Goal: Task Accomplishment & Management: Manage account settings

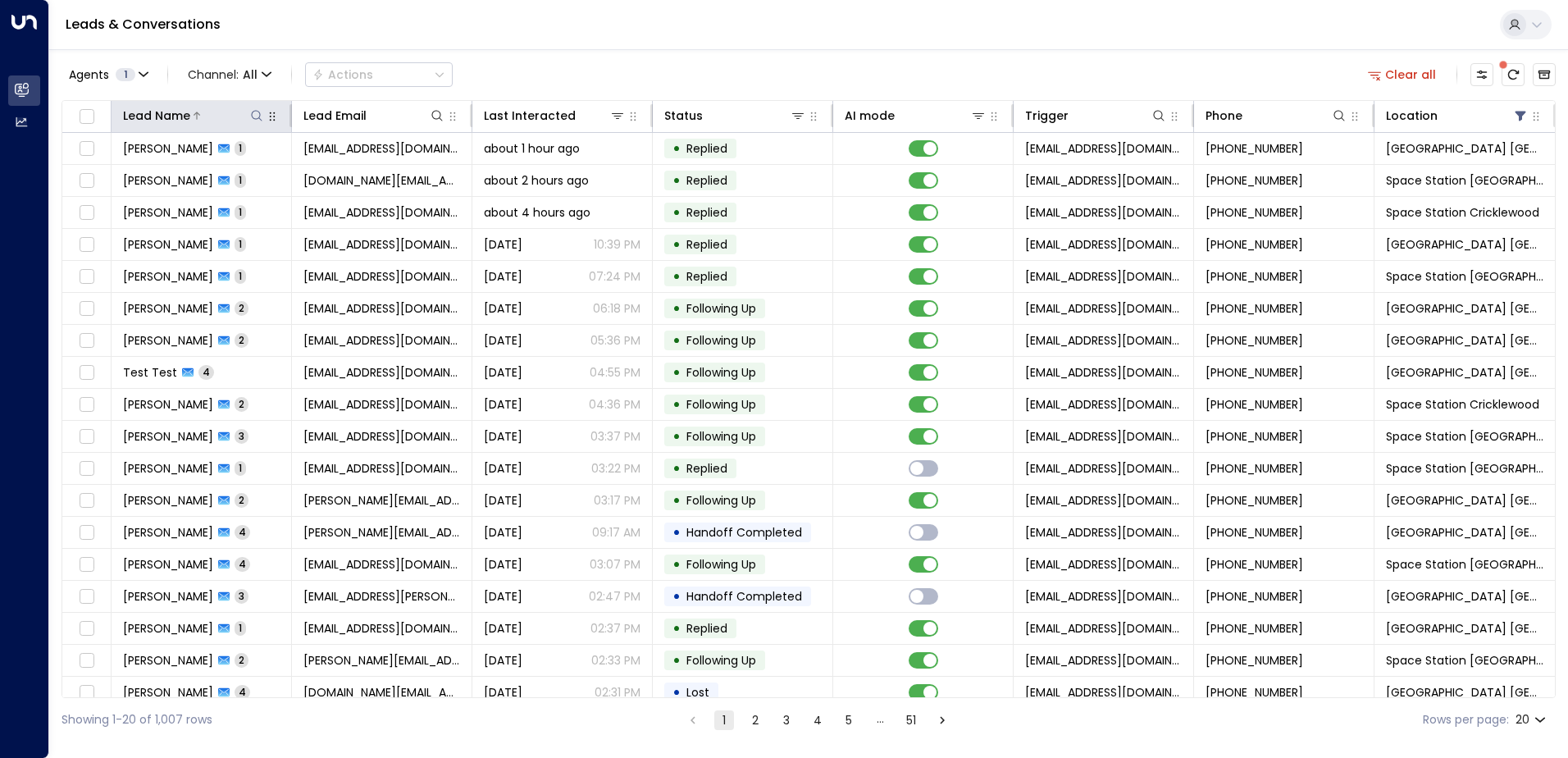
click at [256, 117] on icon at bounding box center [256, 115] width 13 height 13
type input "****"
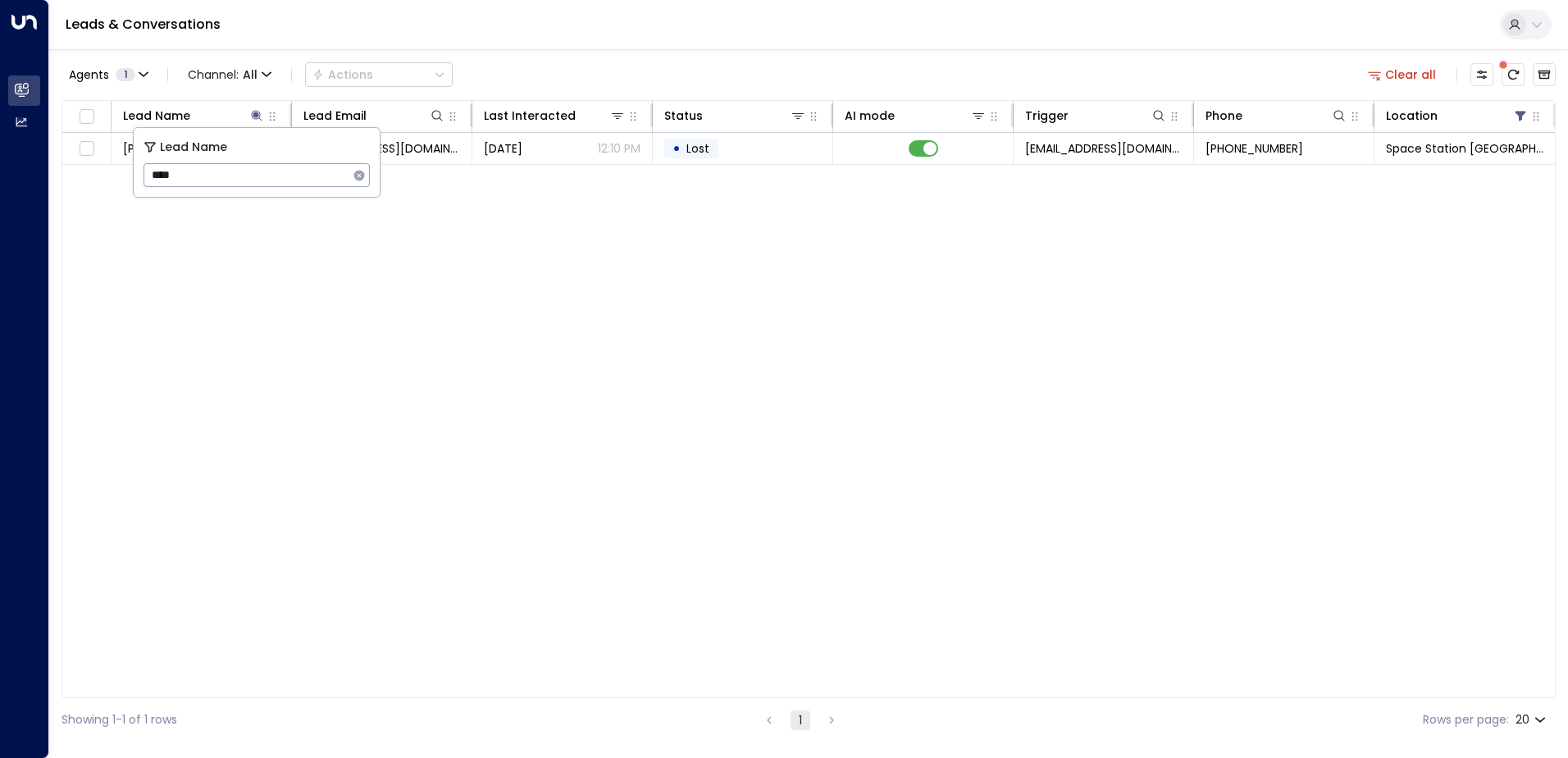
click at [669, 336] on div "Lead Name Lead Email Last Interacted Status AI mode Trigger Phone Location [PER…" at bounding box center [808, 399] width 1494 height 597
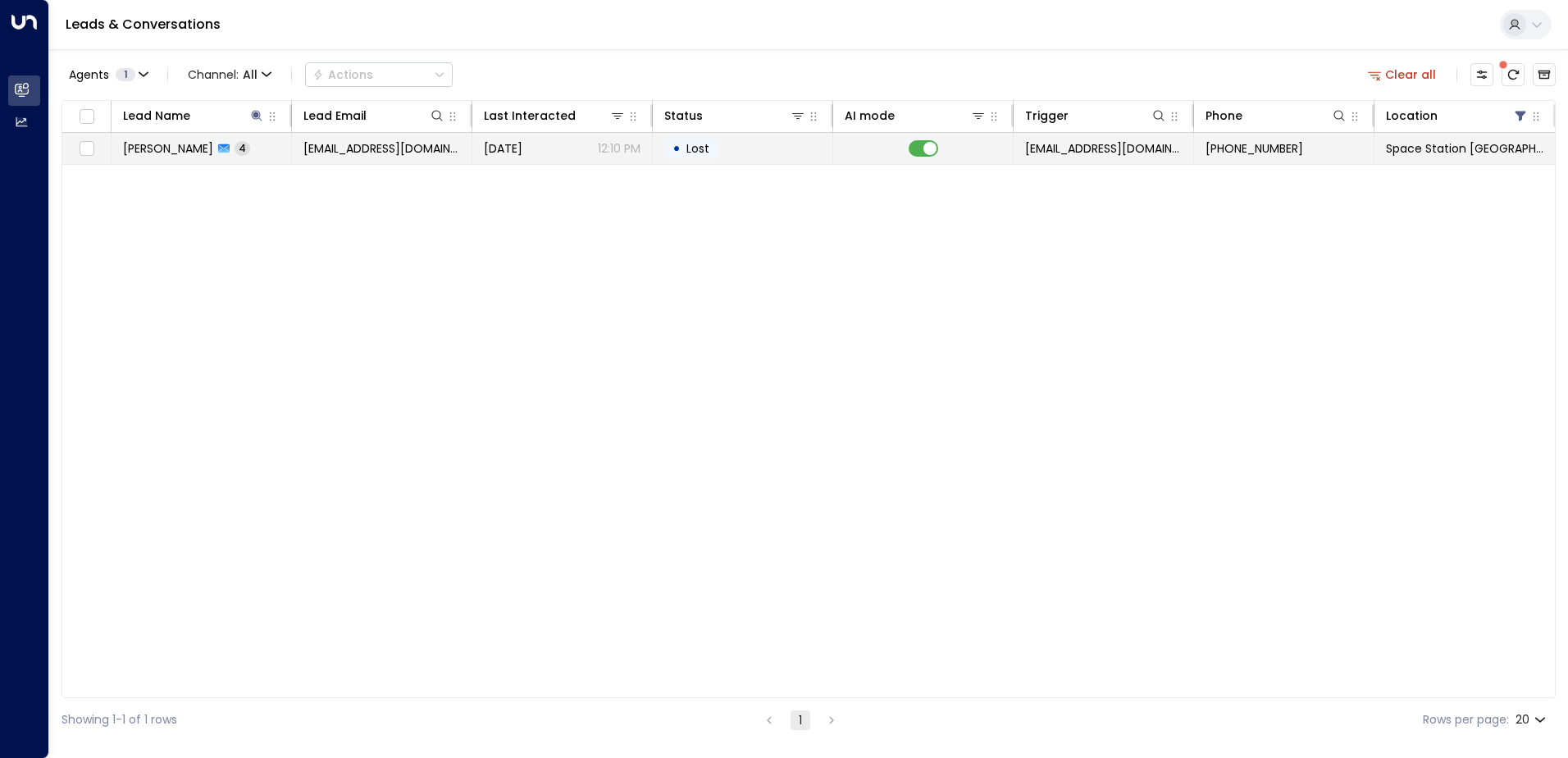
click at [388, 142] on span "[EMAIL_ADDRESS][DOMAIN_NAME]" at bounding box center [382, 148] width 156 height 16
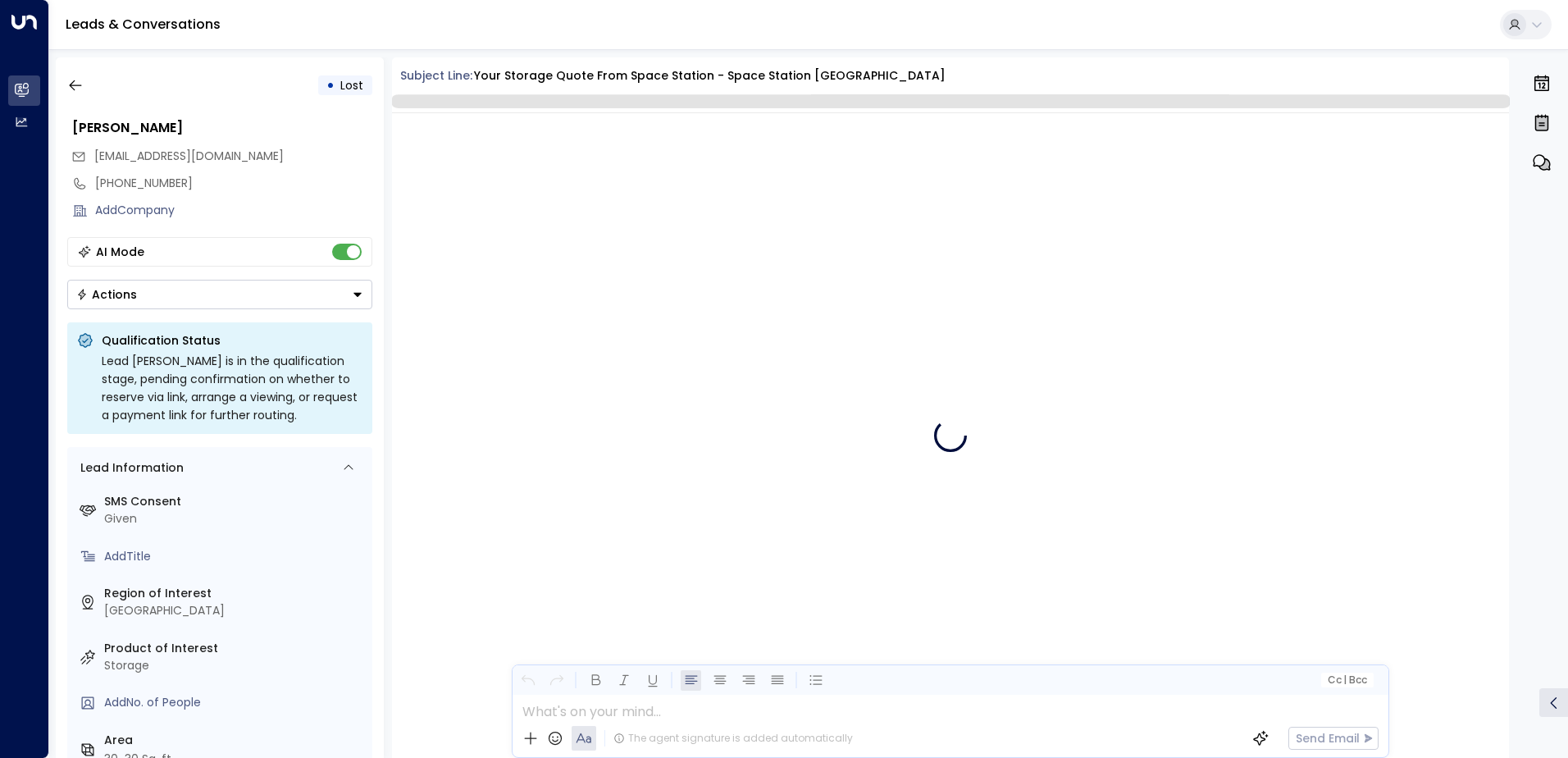
scroll to position [2472, 0]
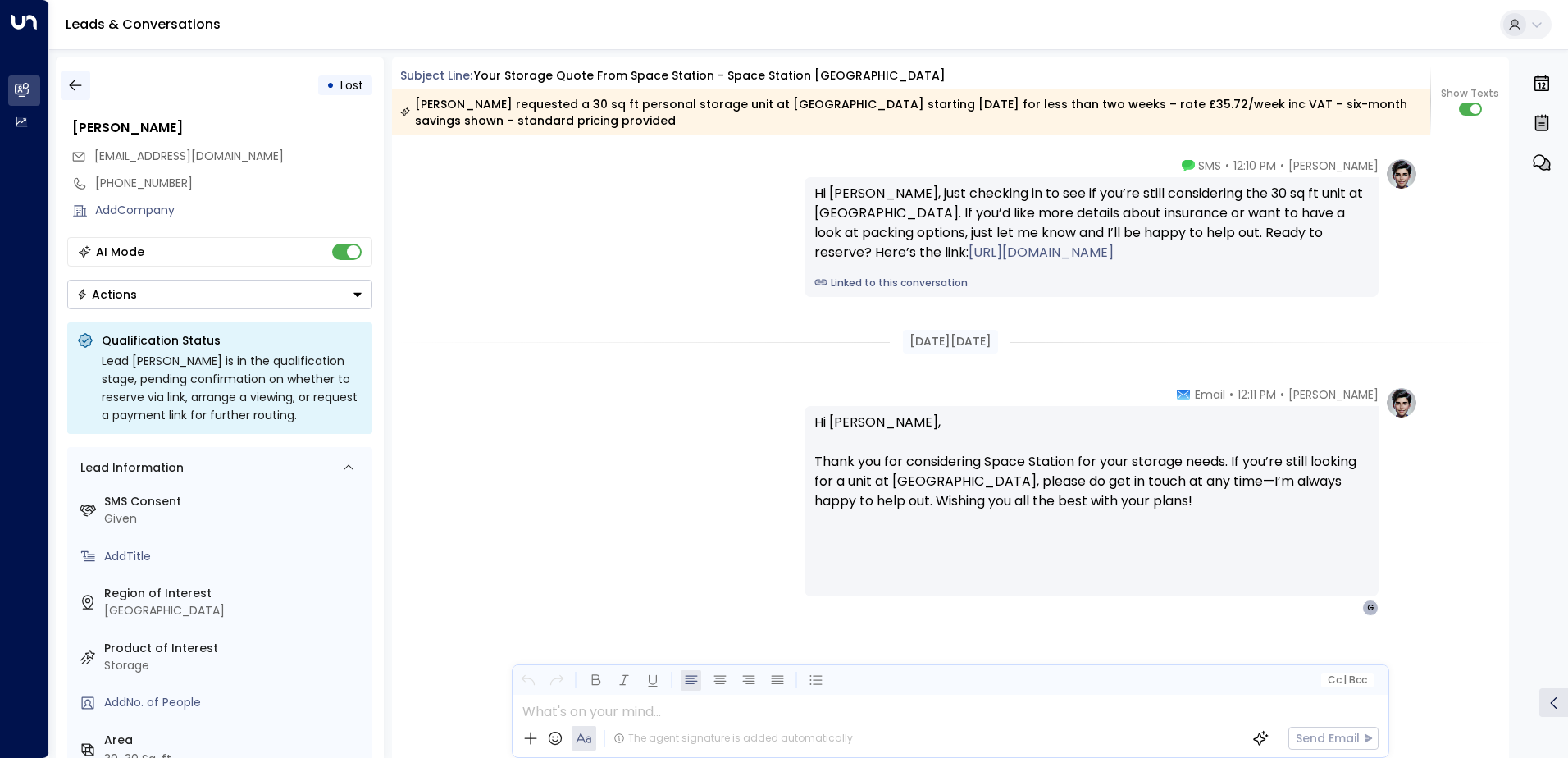
click at [76, 86] on icon "button" at bounding box center [75, 85] width 16 height 16
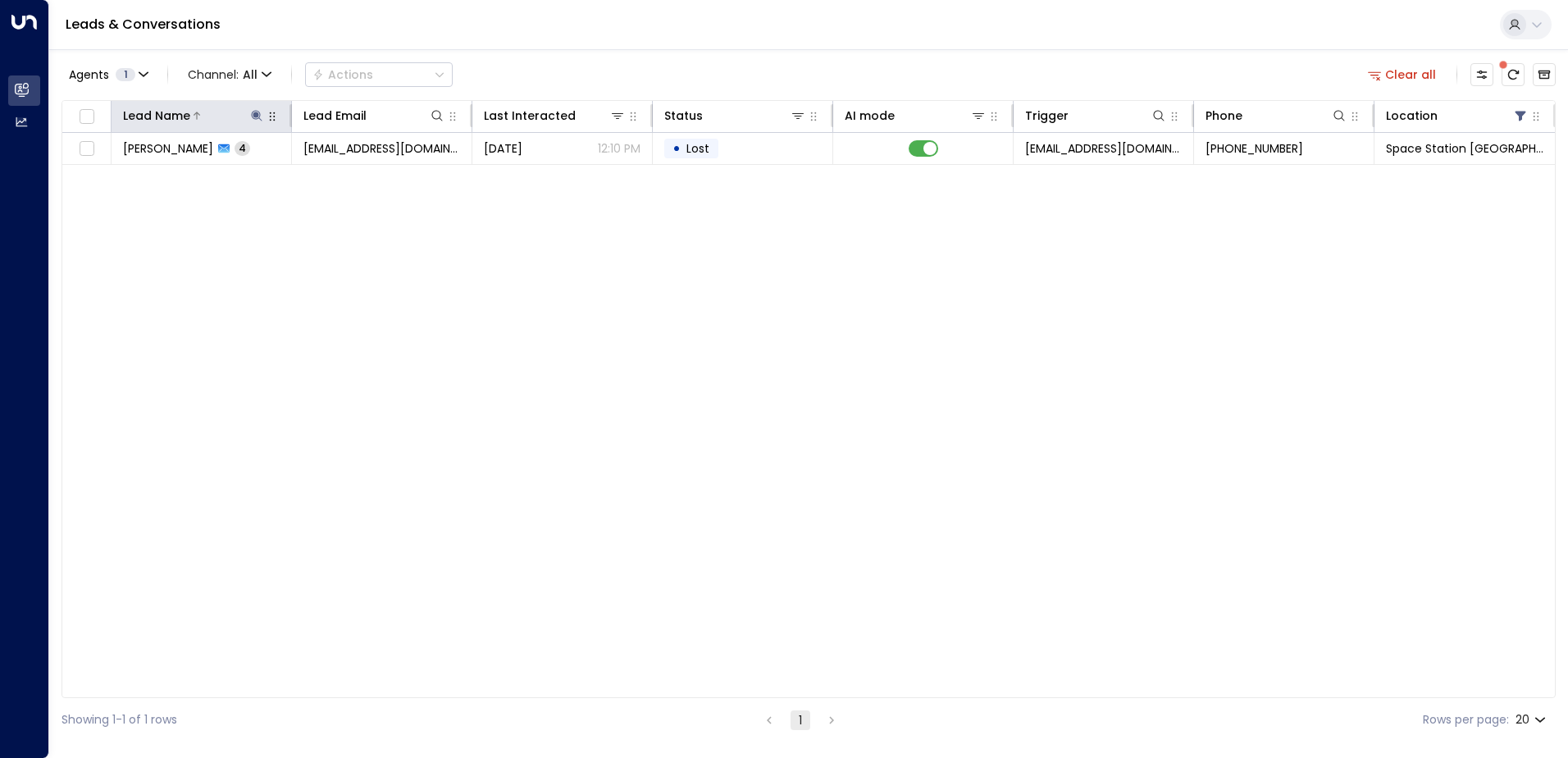
click at [262, 117] on icon at bounding box center [256, 115] width 13 height 13
drag, startPoint x: 363, startPoint y: 176, endPoint x: 297, endPoint y: 175, distance: 66.0
click at [360, 176] on icon "button" at bounding box center [359, 175] width 13 height 13
click at [297, 175] on input "text" at bounding box center [257, 175] width 226 height 31
type input "*****"
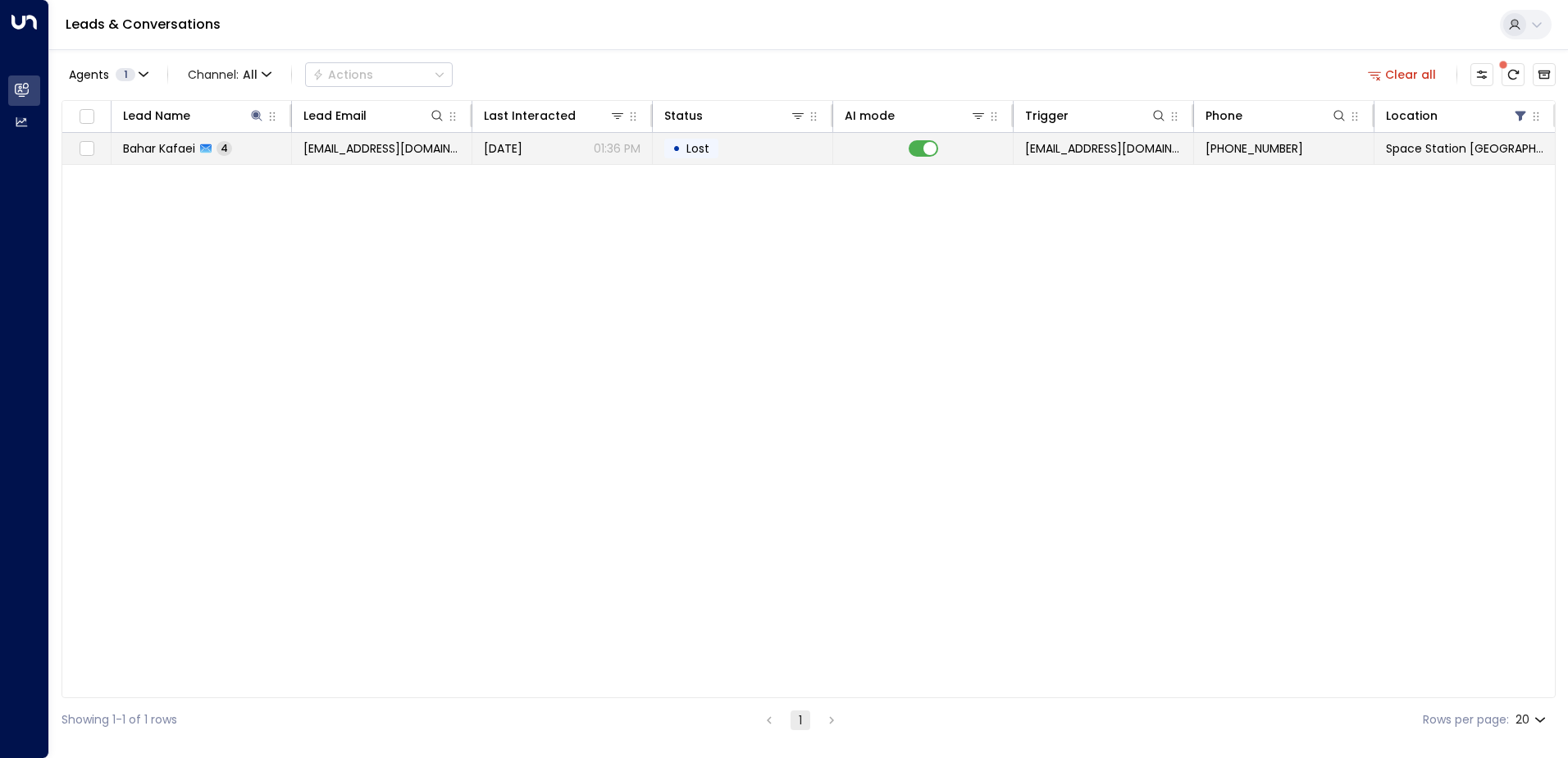
click at [519, 156] on td "[DATE] 01:36 PM" at bounding box center [563, 148] width 180 height 31
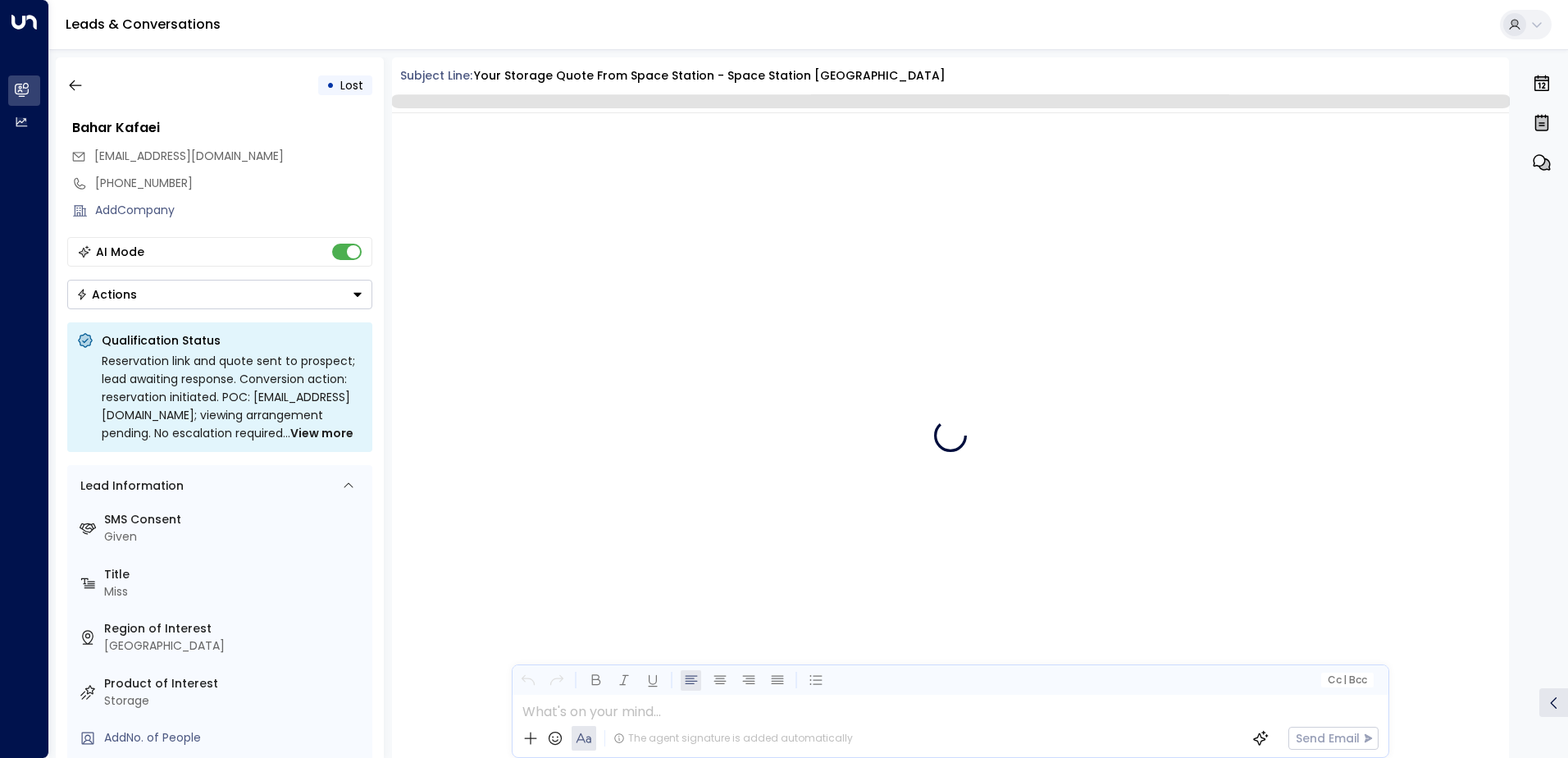
scroll to position [3233, 0]
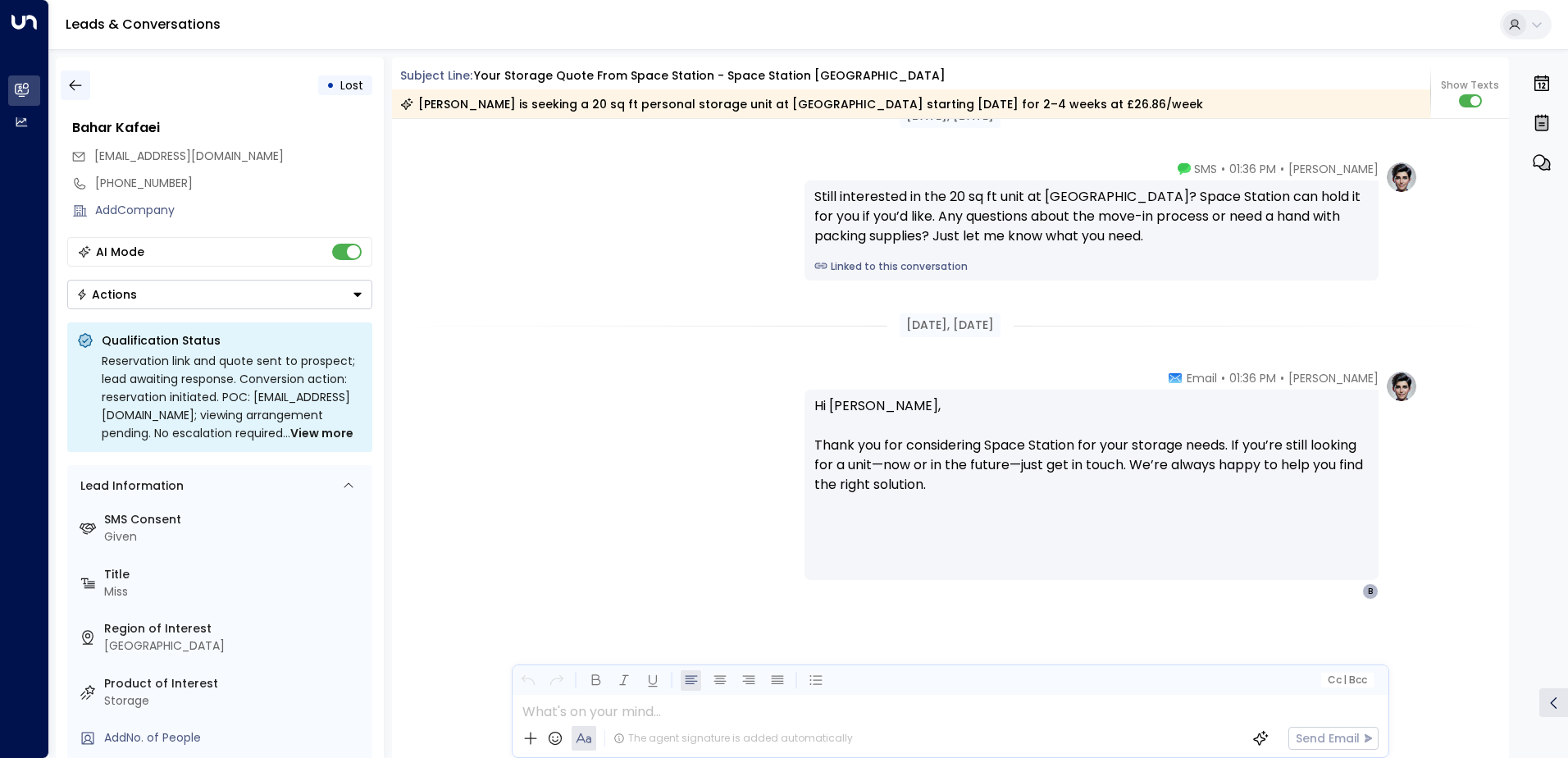
click at [76, 82] on icon "button" at bounding box center [75, 85] width 16 height 16
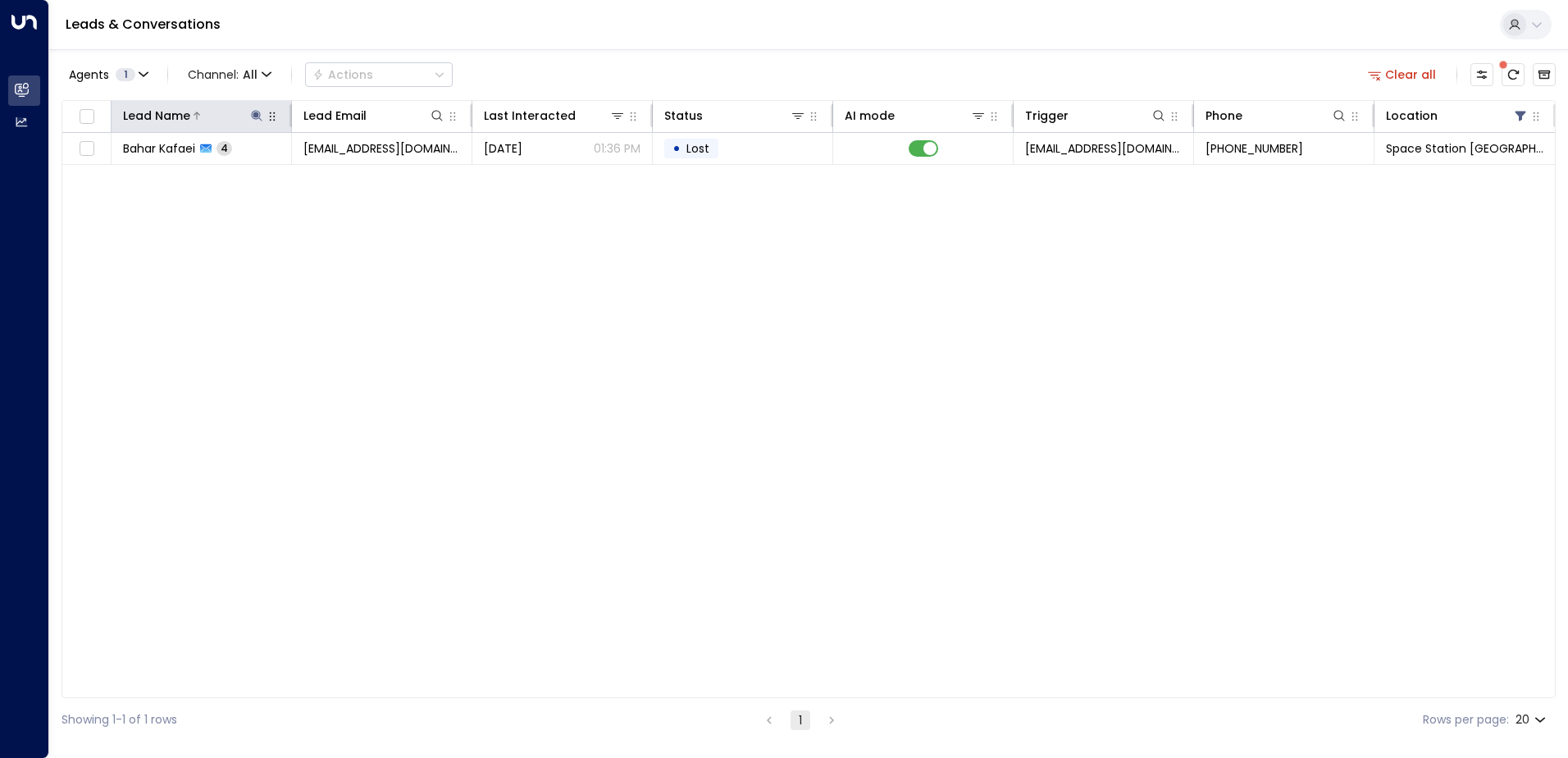
click at [263, 116] on button at bounding box center [256, 115] width 16 height 16
type input "*"
type input "*******"
click at [646, 61] on div "Agents 1 Channel: All Actions Clear all" at bounding box center [808, 75] width 1494 height 35
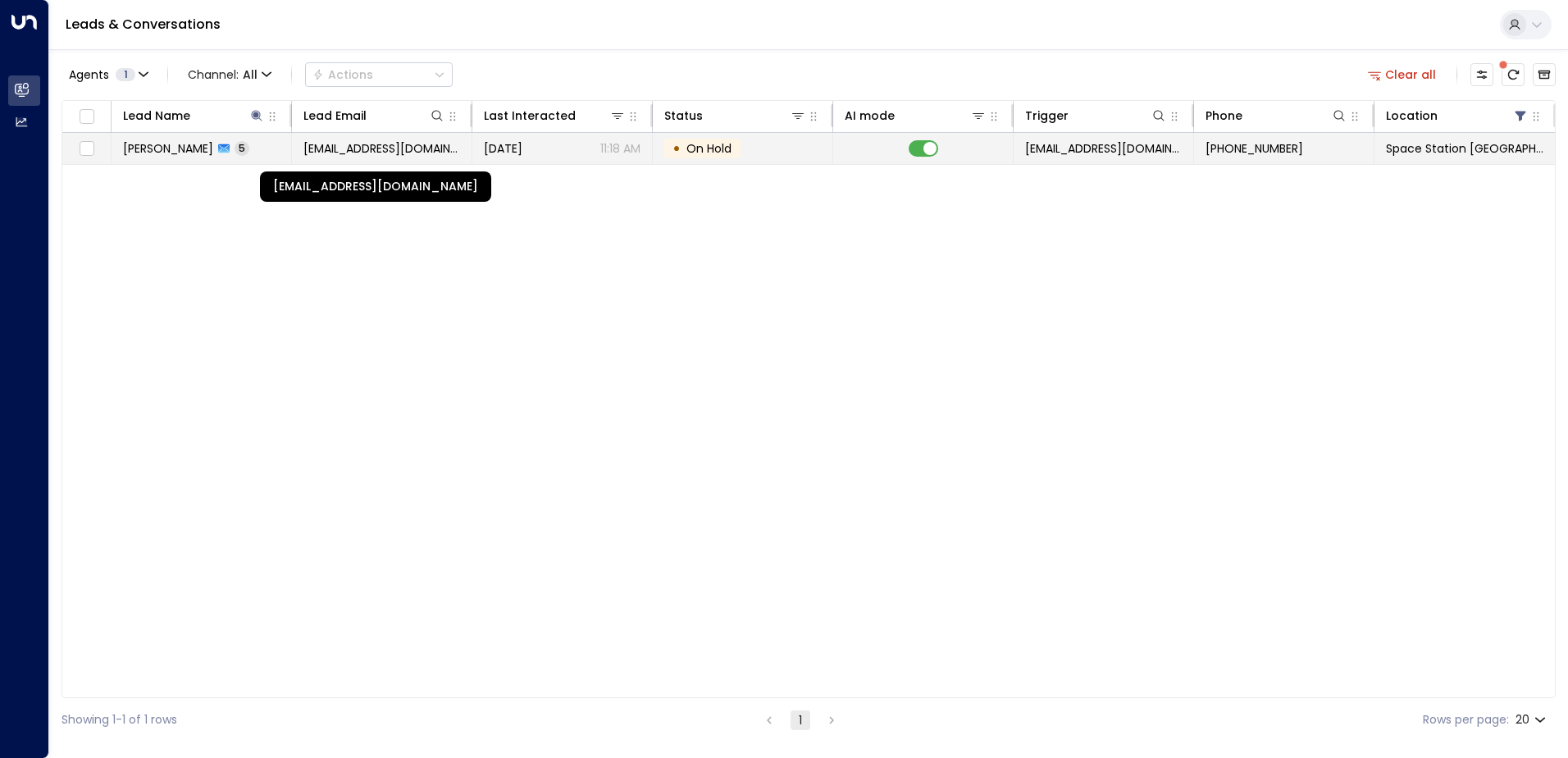
click at [418, 144] on span "[EMAIL_ADDRESS][DOMAIN_NAME]" at bounding box center [382, 148] width 156 height 16
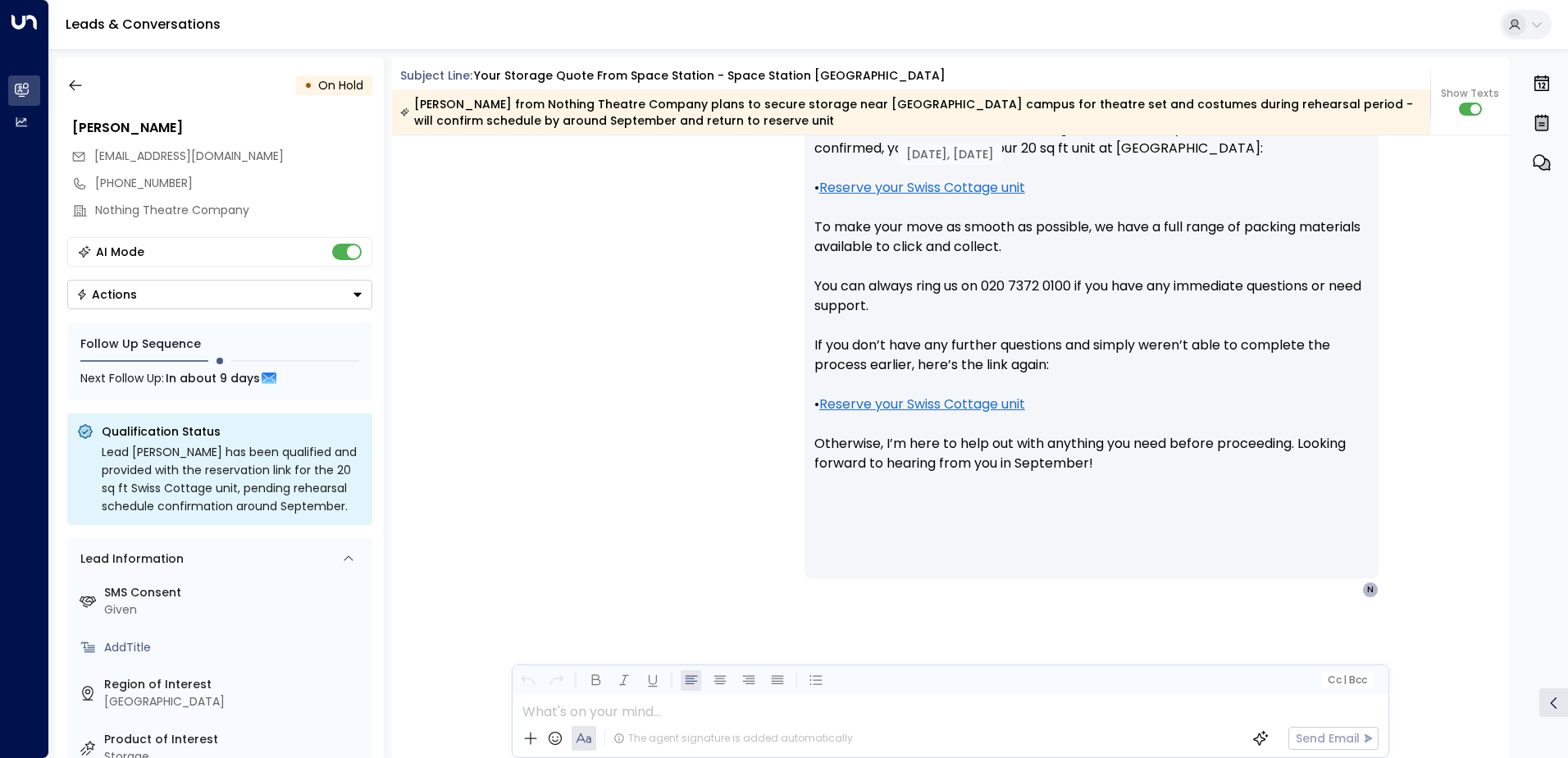
scroll to position [2555, 0]
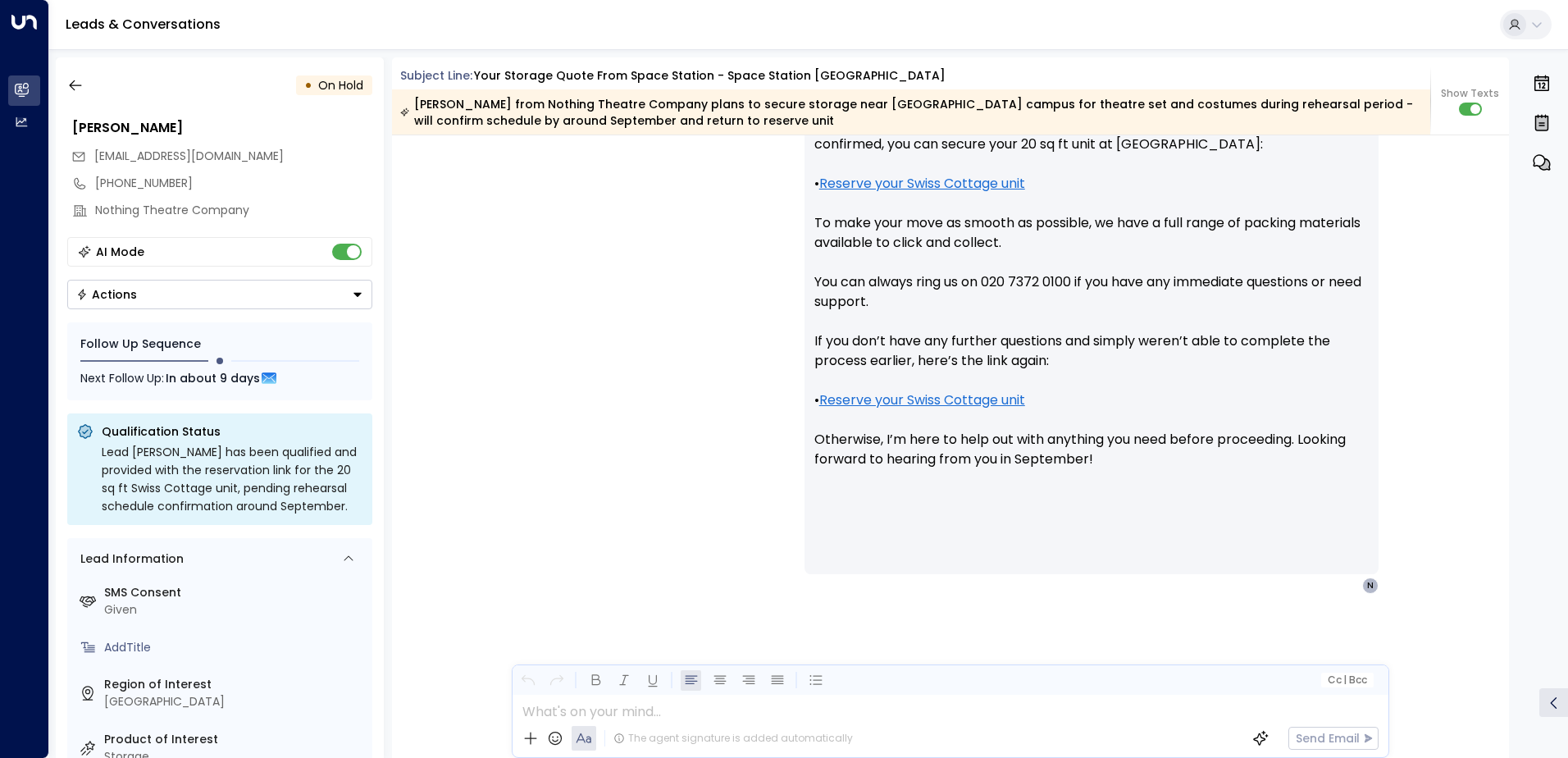
click at [354, 296] on icon "Button group with a nested menu" at bounding box center [358, 295] width 12 height 12
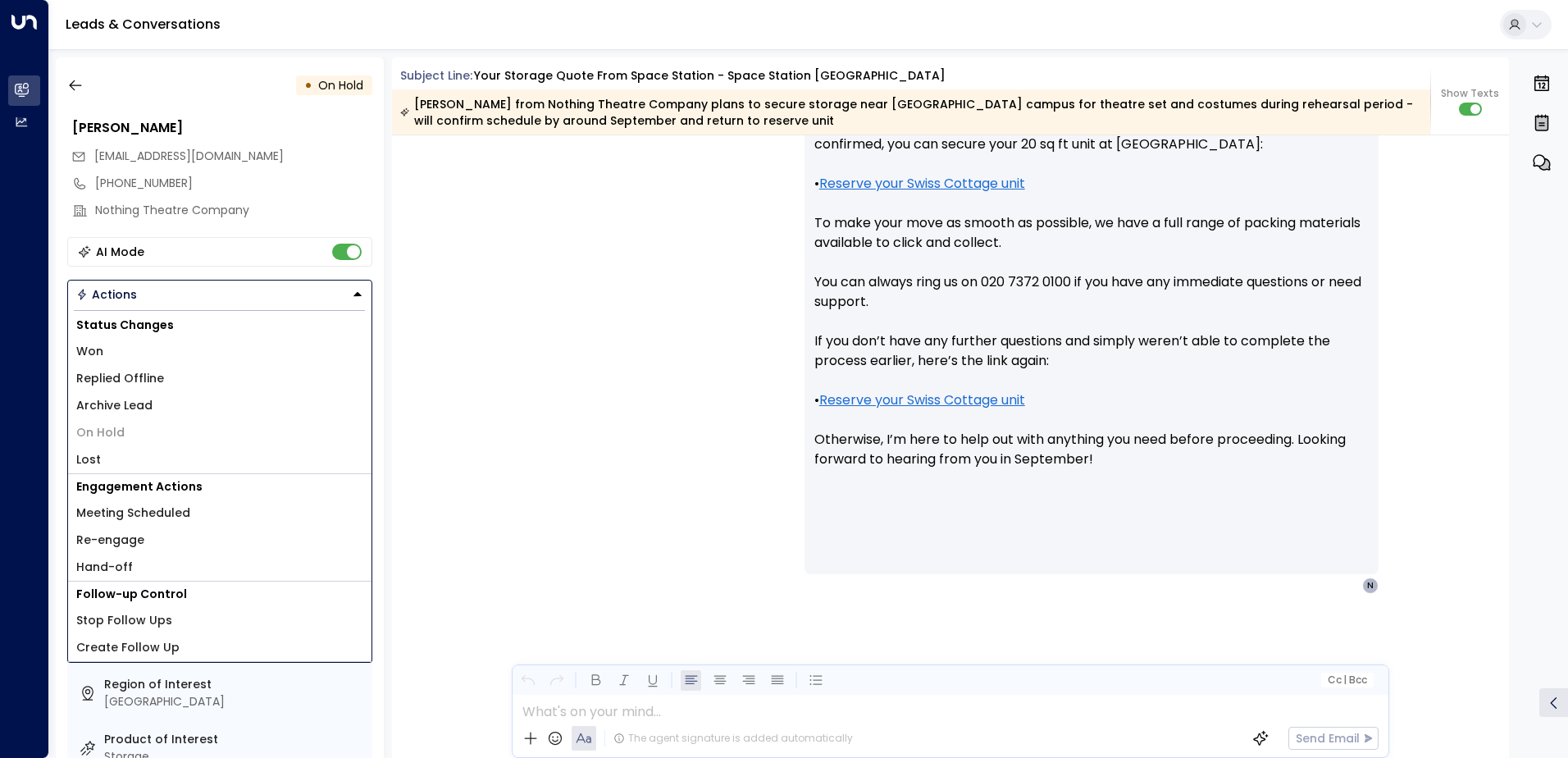
click at [139, 544] on span "Re-engage" at bounding box center [110, 540] width 68 height 17
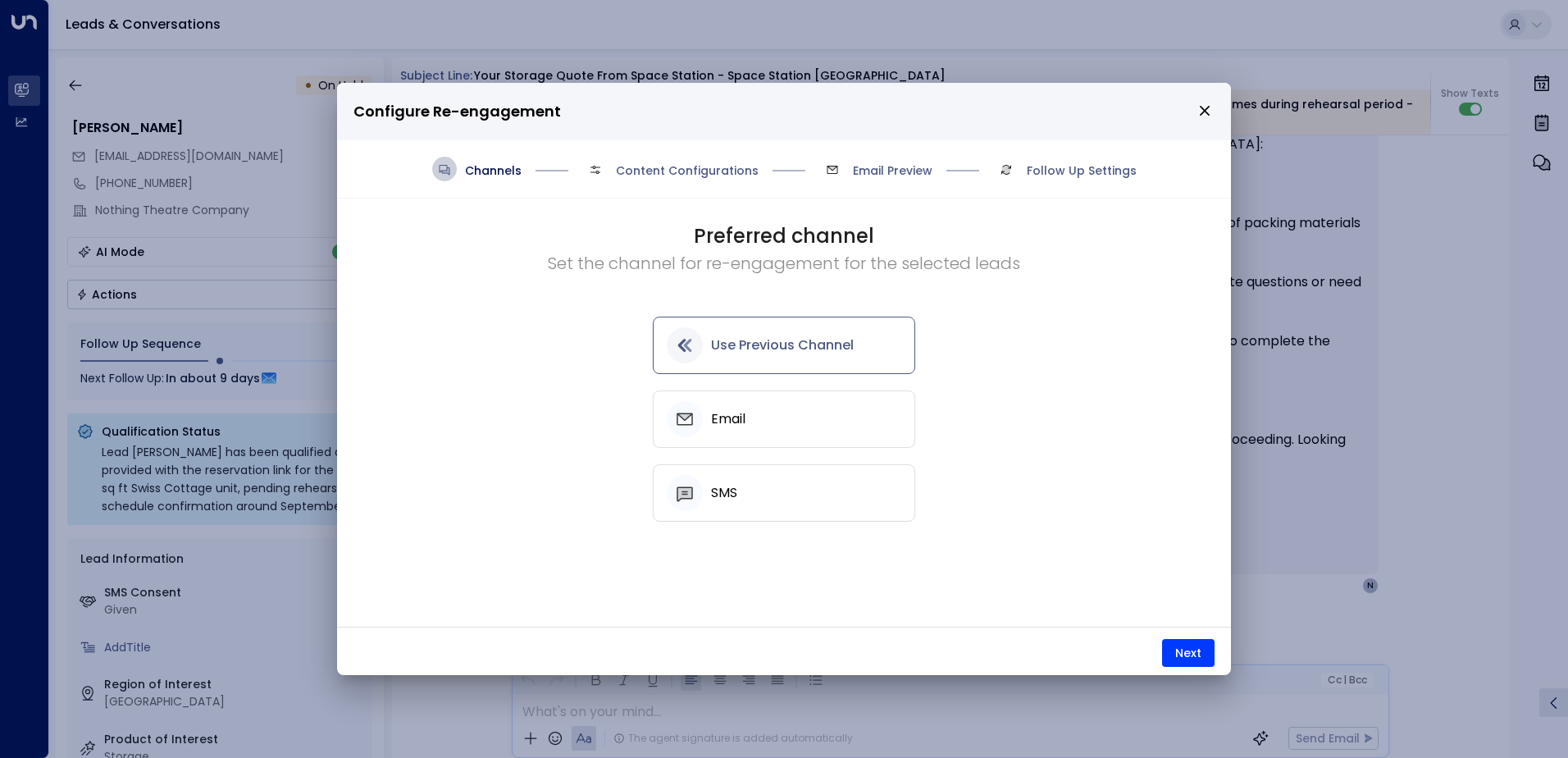
click at [803, 342] on h5 "Use Previous Channel" at bounding box center [783, 345] width 143 height 14
click at [1188, 659] on button "Next" at bounding box center [1188, 653] width 53 height 28
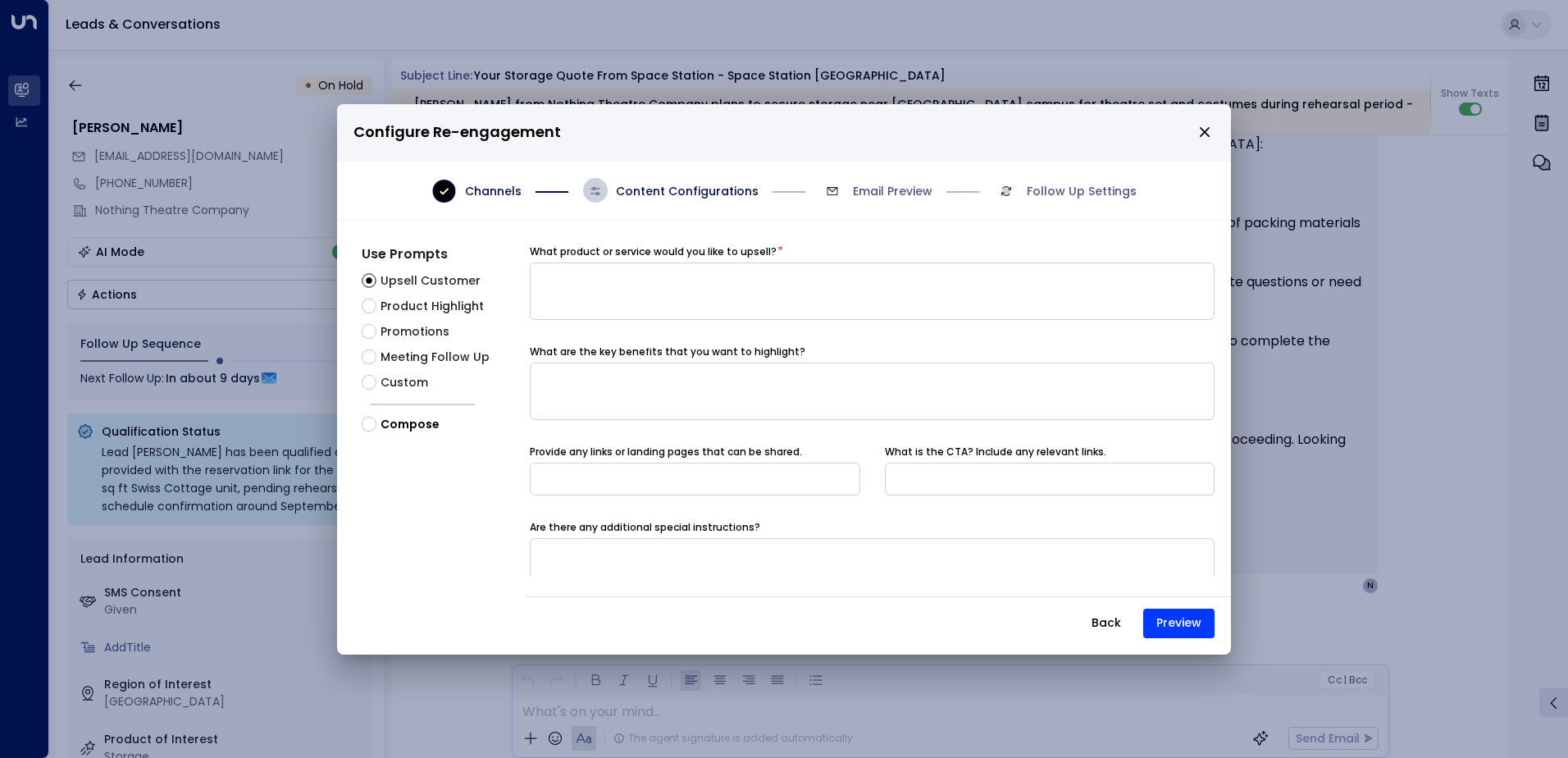
click at [1204, 130] on icon "close" at bounding box center [1205, 133] width 10 height 10
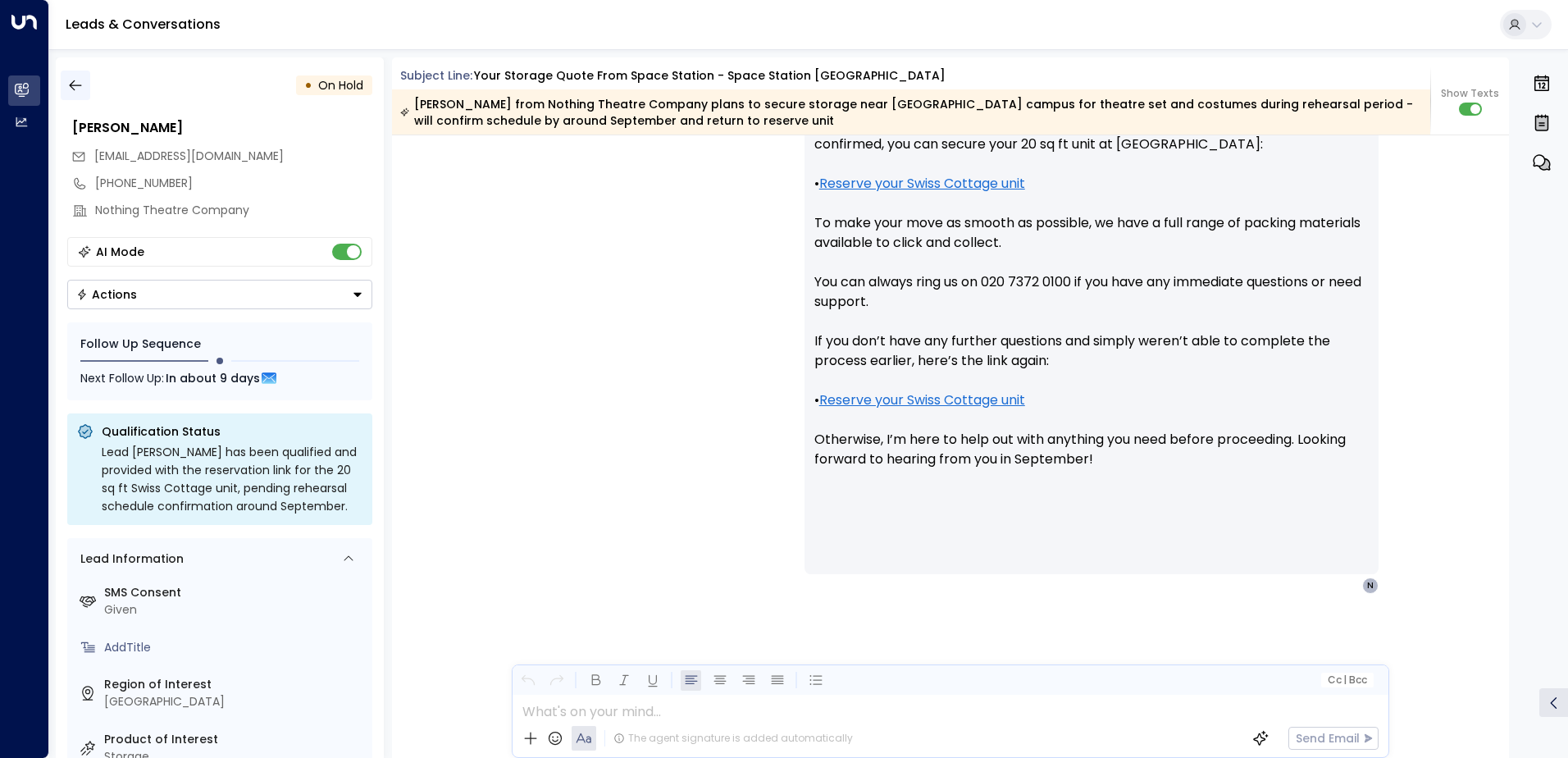
click at [80, 81] on icon "button" at bounding box center [75, 85] width 16 height 16
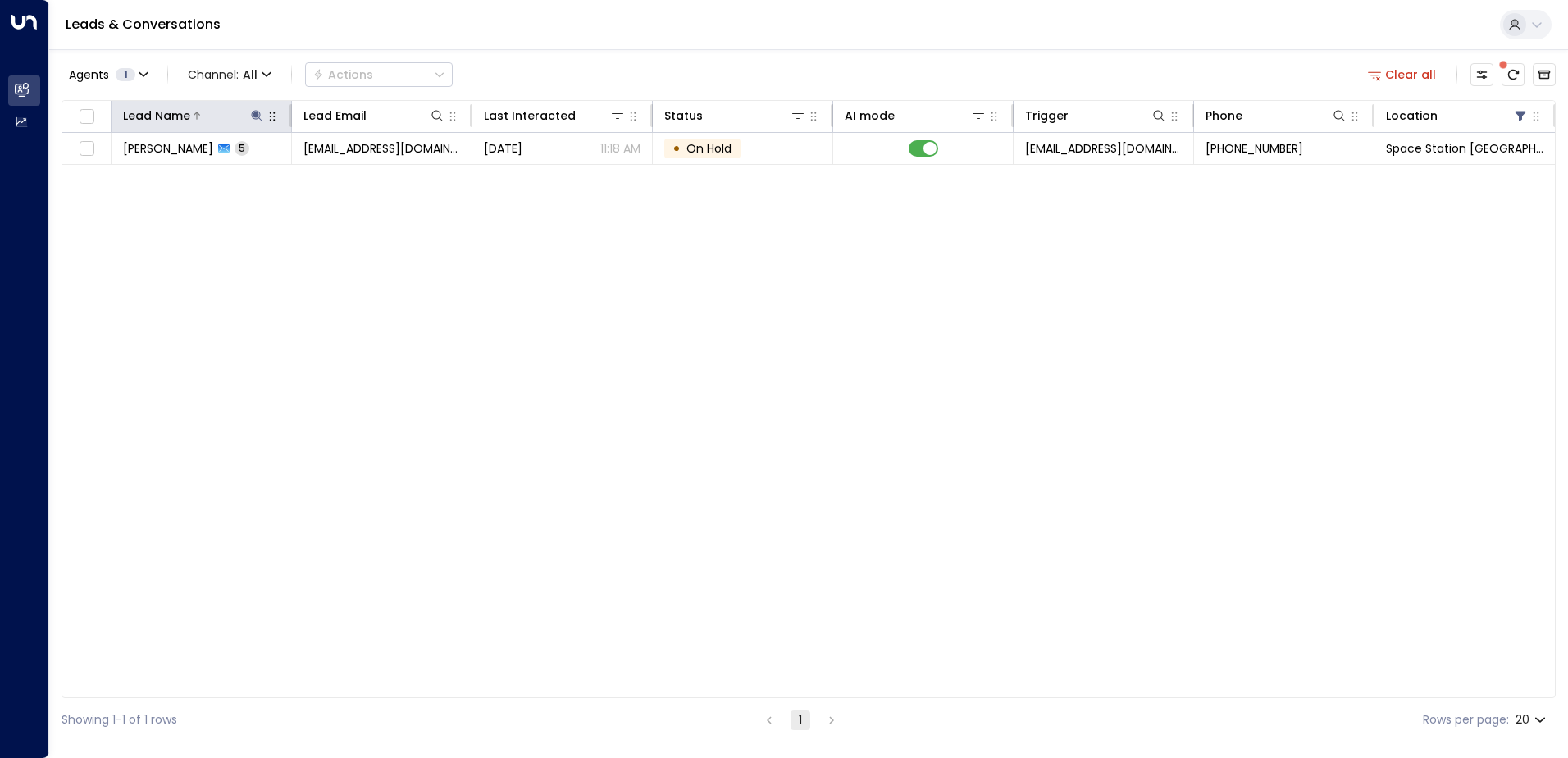
click at [260, 114] on icon at bounding box center [256, 115] width 11 height 11
type input "*"
type input "*****"
click at [627, 76] on div "Agents 1 Channel: All Actions Clear all" at bounding box center [808, 75] width 1494 height 35
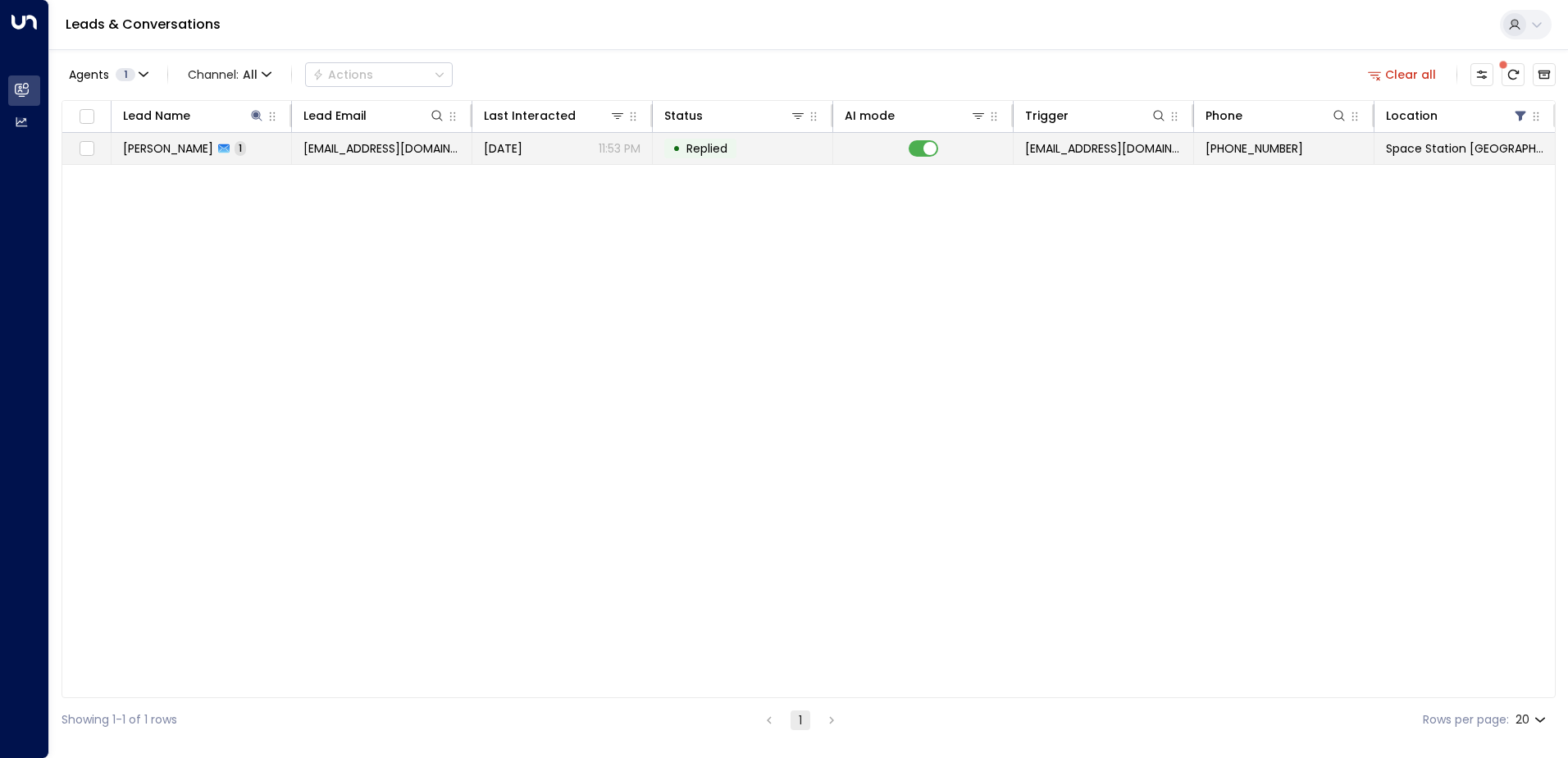
click at [268, 159] on td "[PERSON_NAME] 1" at bounding box center [201, 148] width 180 height 31
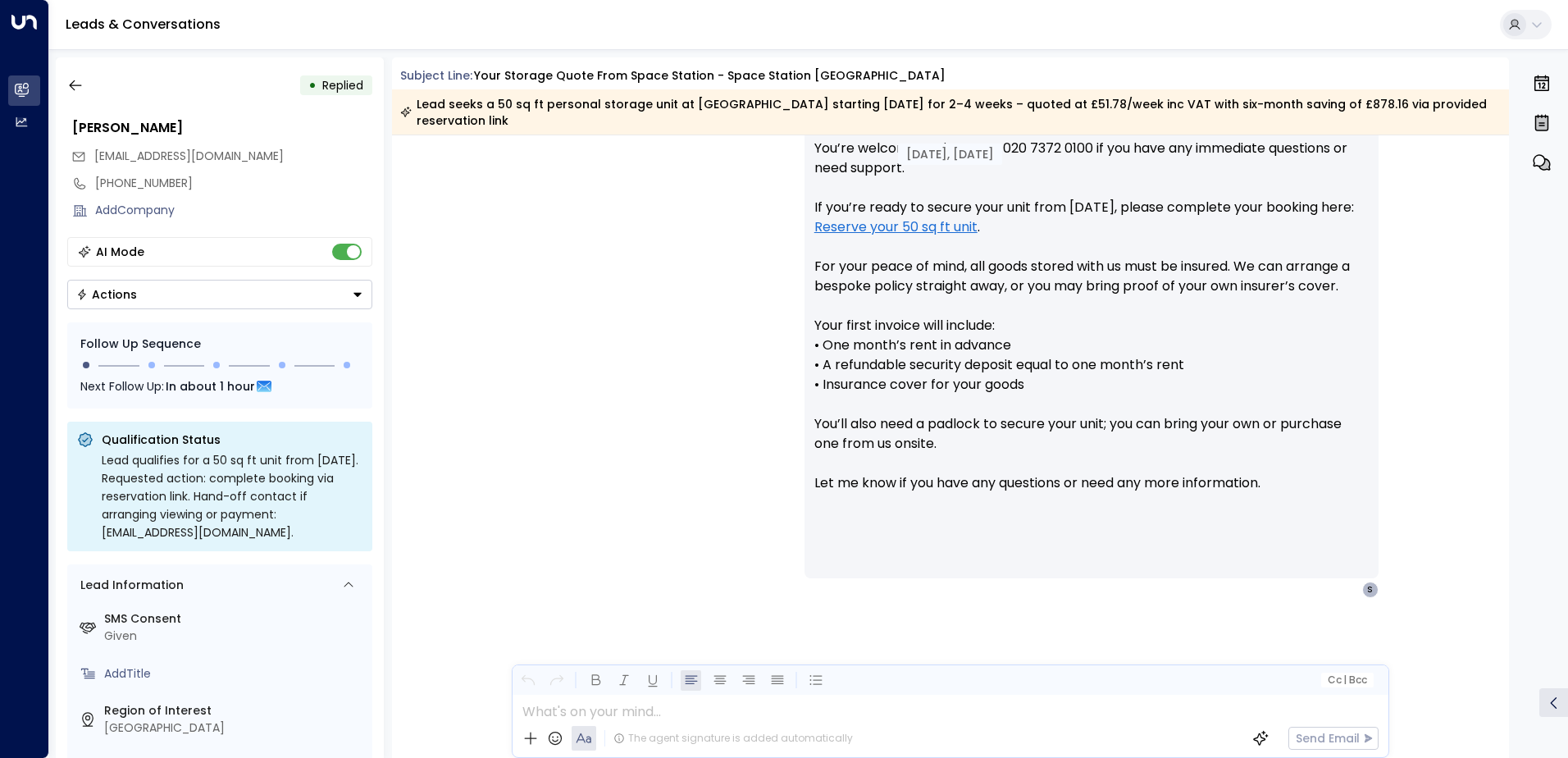
scroll to position [840, 0]
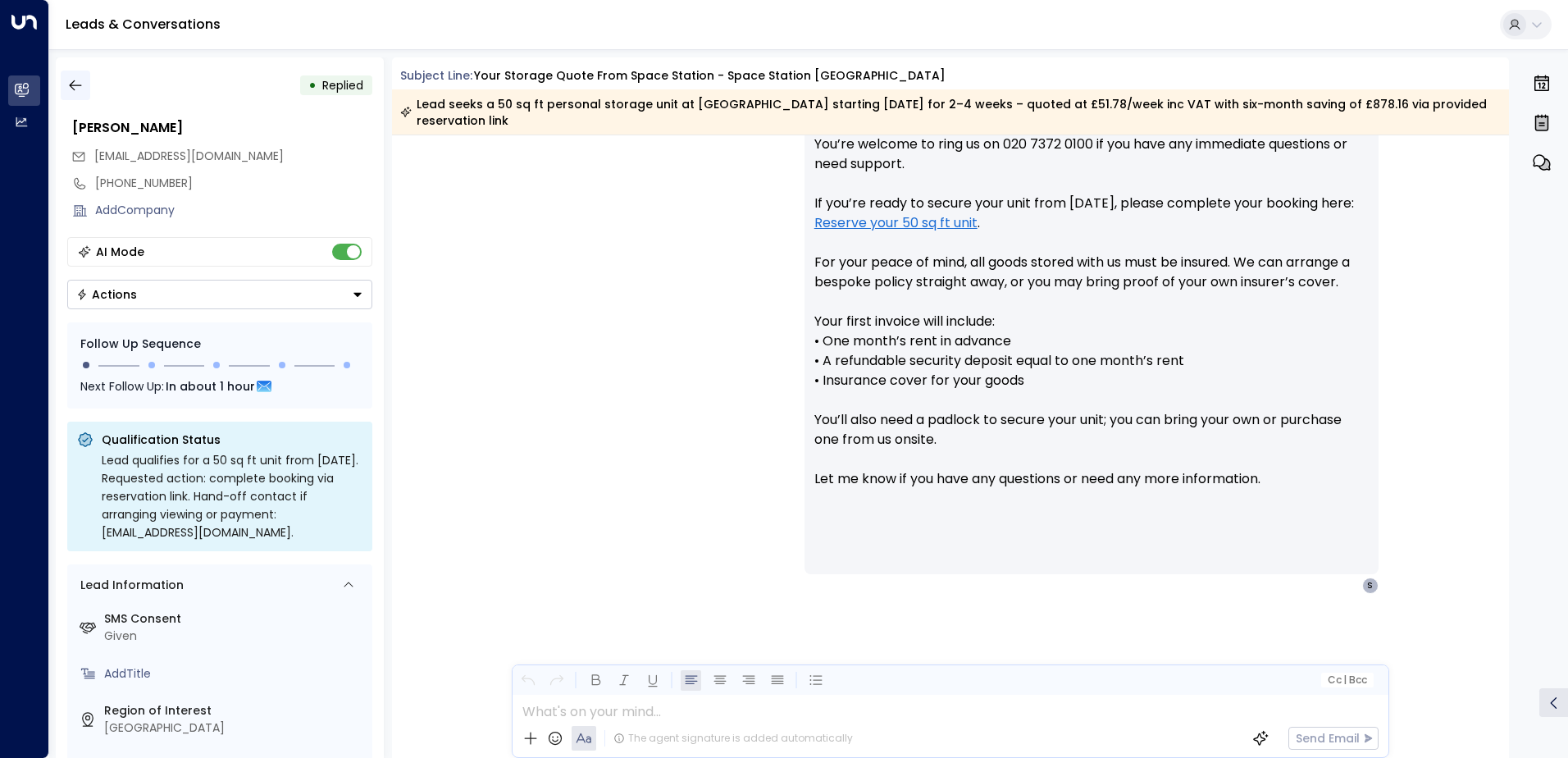
click at [76, 77] on icon "button" at bounding box center [75, 85] width 16 height 16
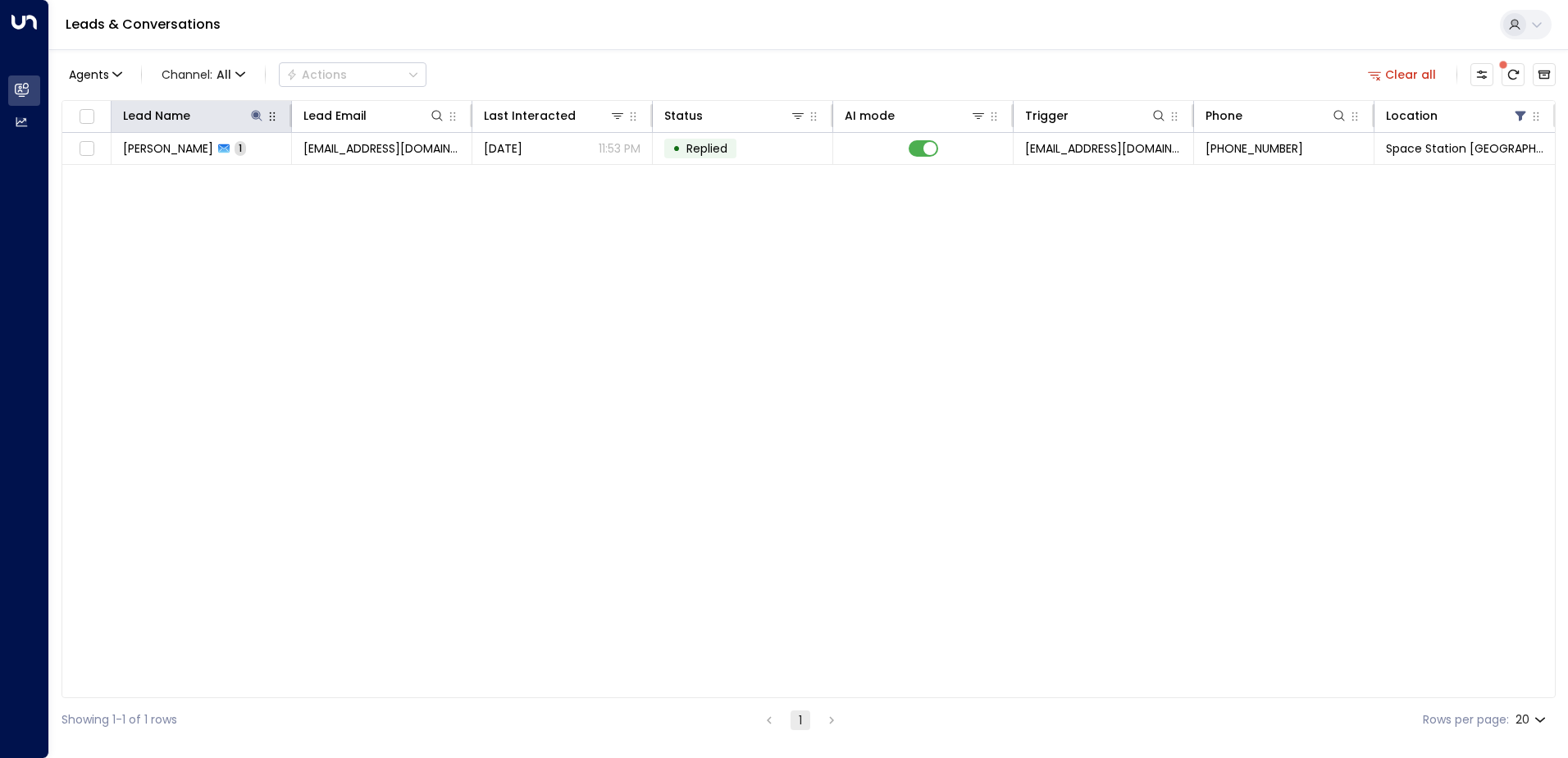
click at [266, 115] on icon "button" at bounding box center [272, 116] width 13 height 13
click at [258, 117] on icon at bounding box center [256, 115] width 13 height 13
click at [359, 174] on icon "button" at bounding box center [359, 175] width 11 height 11
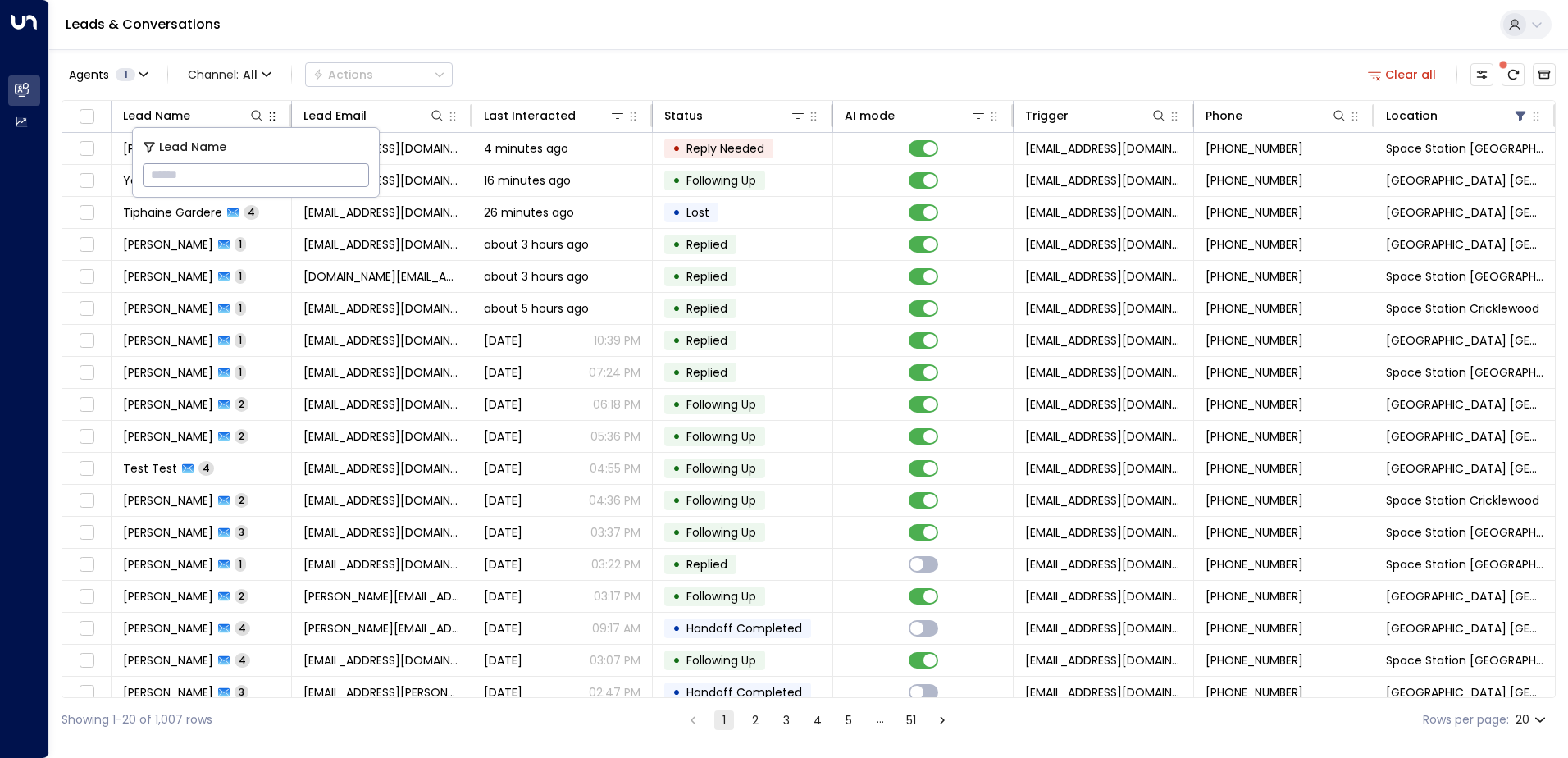
click at [215, 180] on input "text" at bounding box center [256, 175] width 226 height 31
type input "*******"
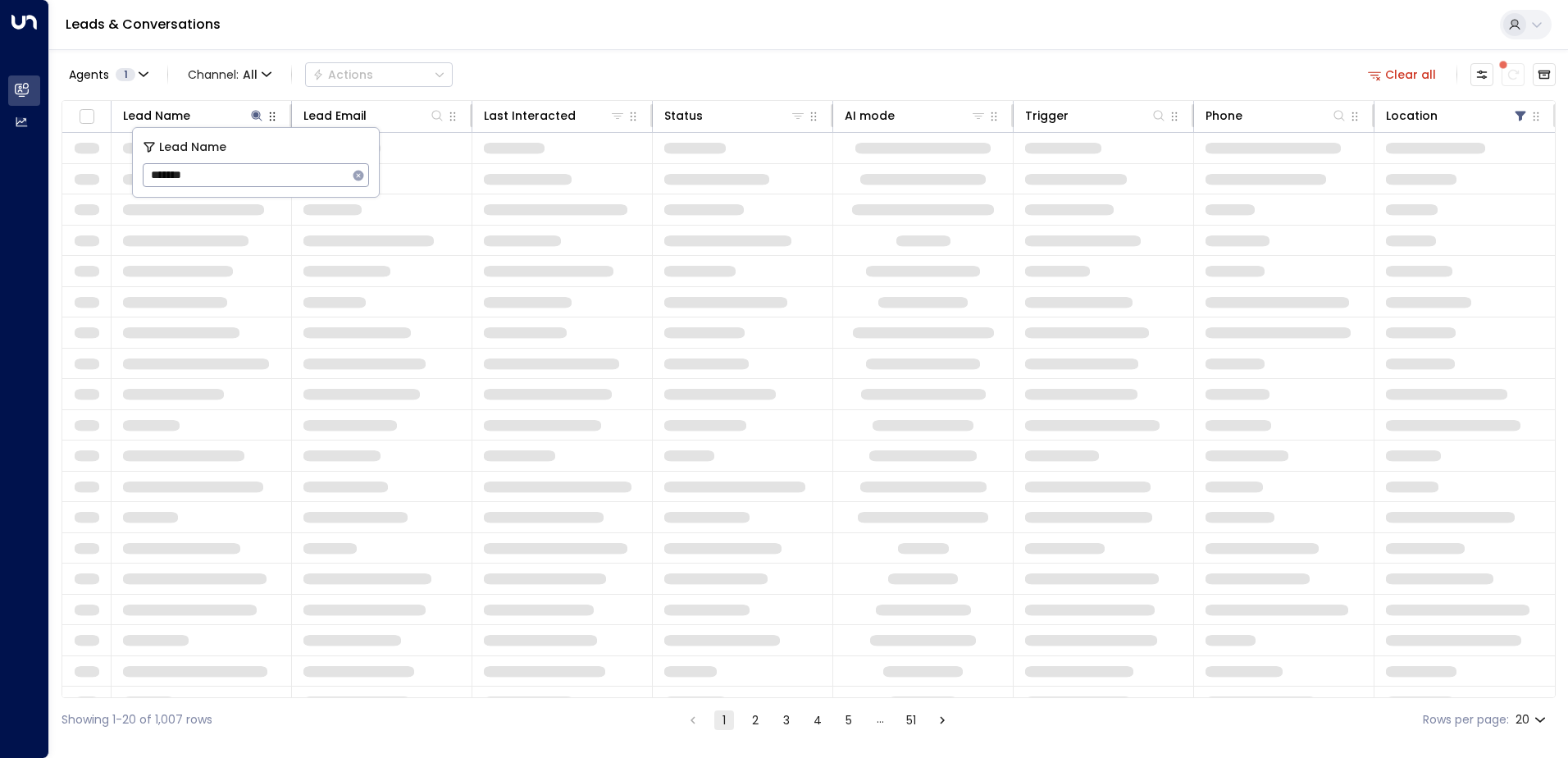
click at [619, 65] on div "Agents 1 Channel: All Actions Clear all" at bounding box center [808, 75] width 1494 height 35
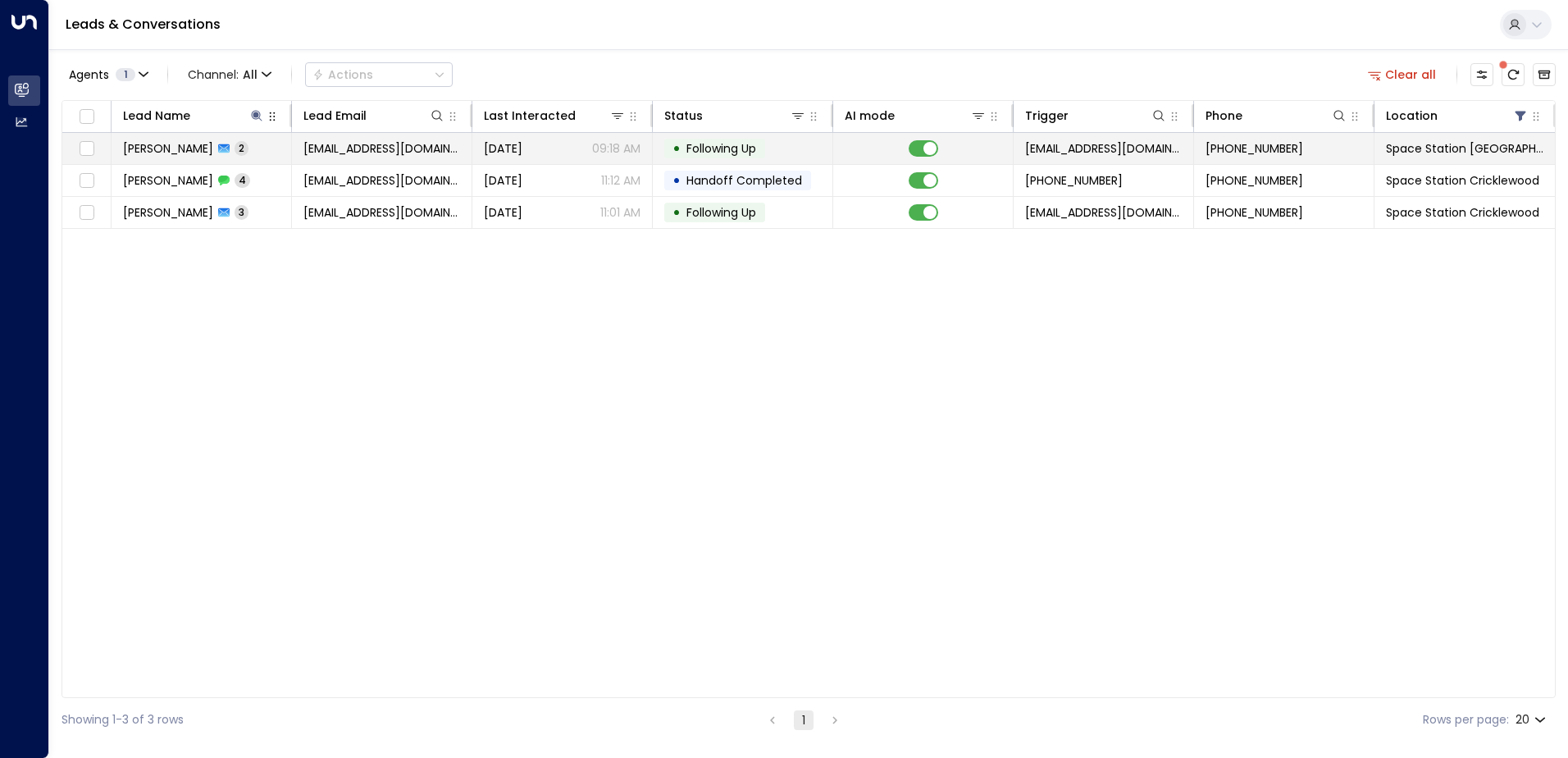
click at [206, 152] on span "[PERSON_NAME]" at bounding box center [168, 148] width 90 height 16
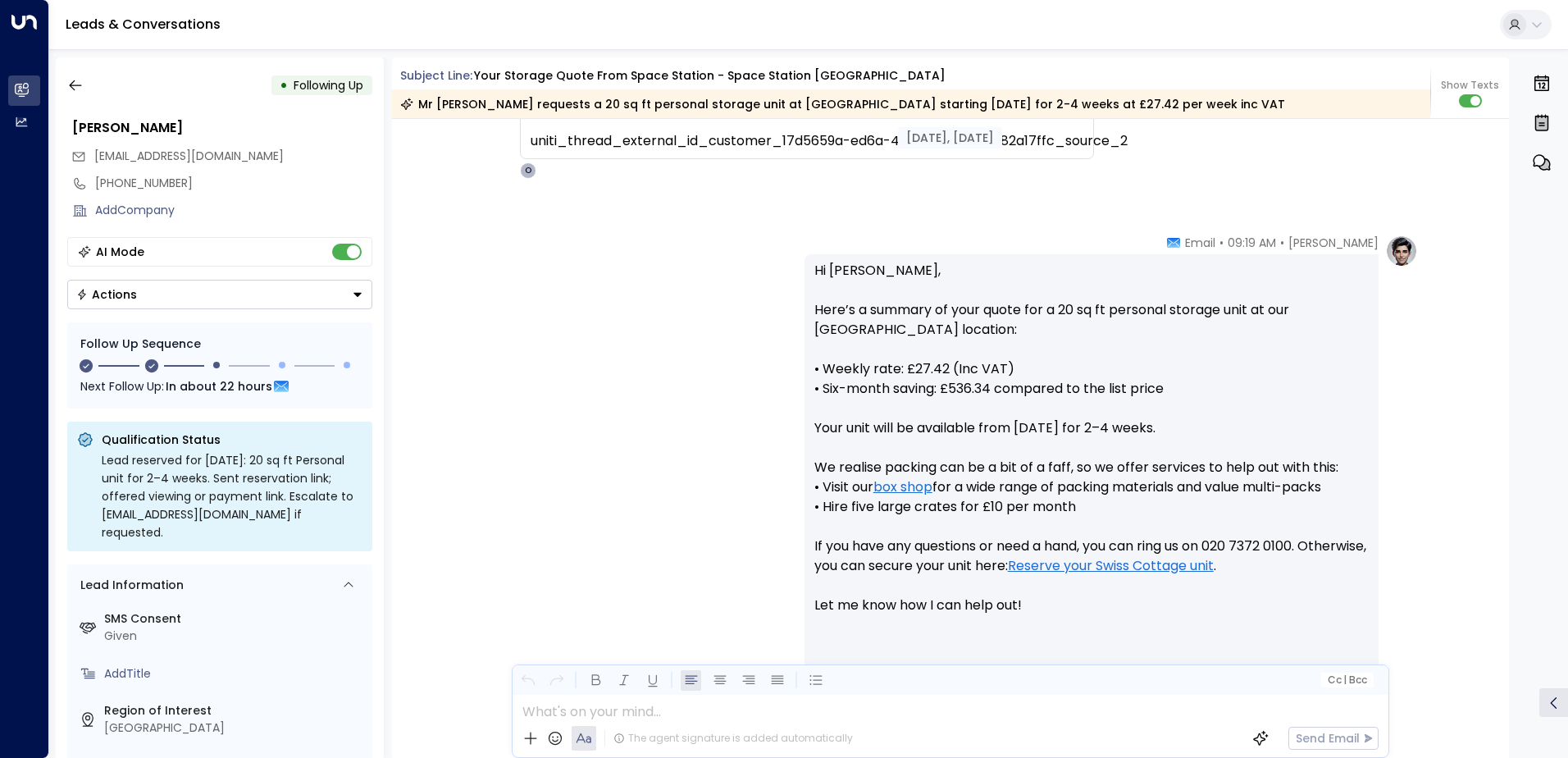
scroll to position [320, 0]
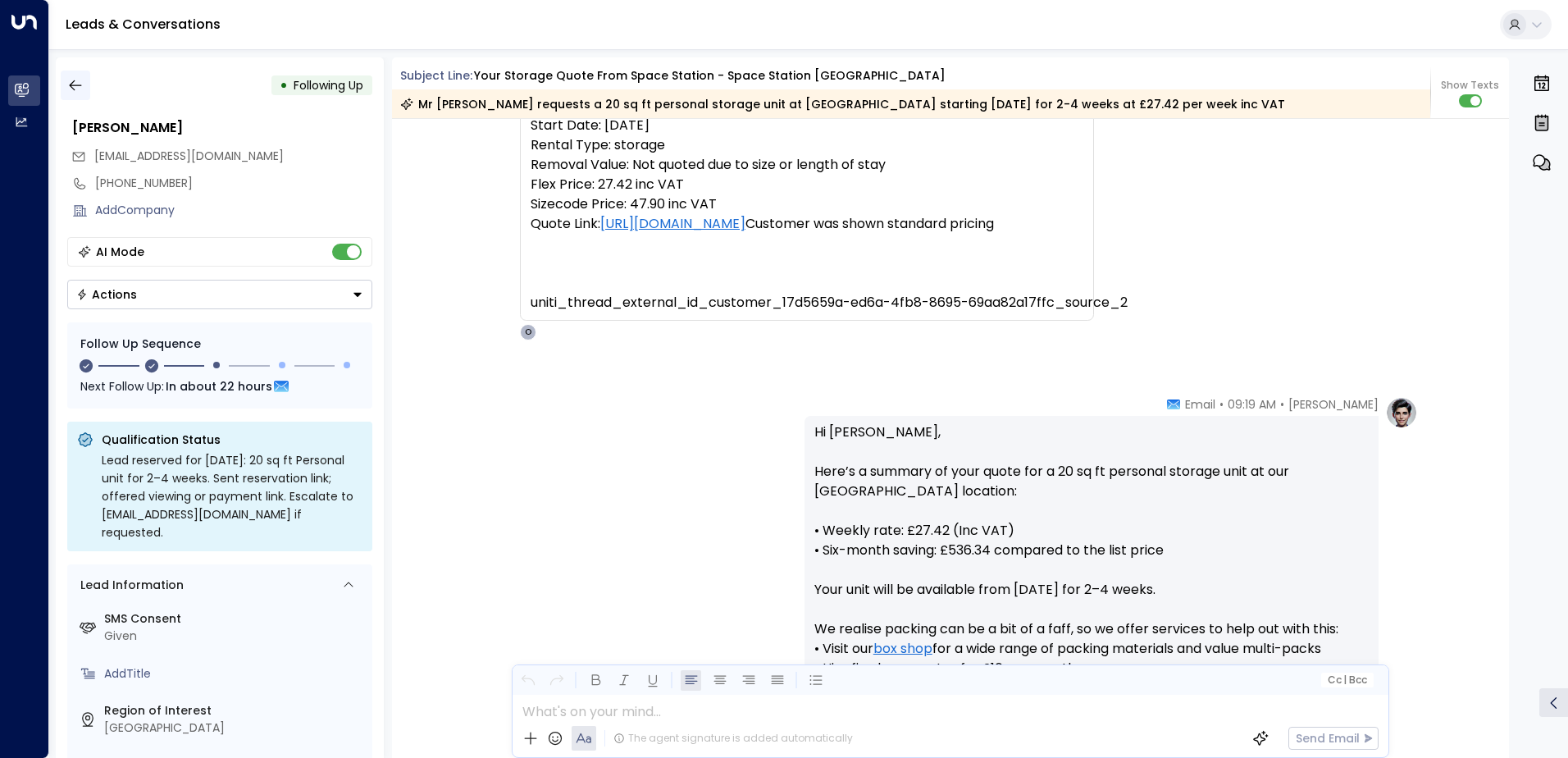
click at [75, 82] on icon "button" at bounding box center [75, 85] width 16 height 16
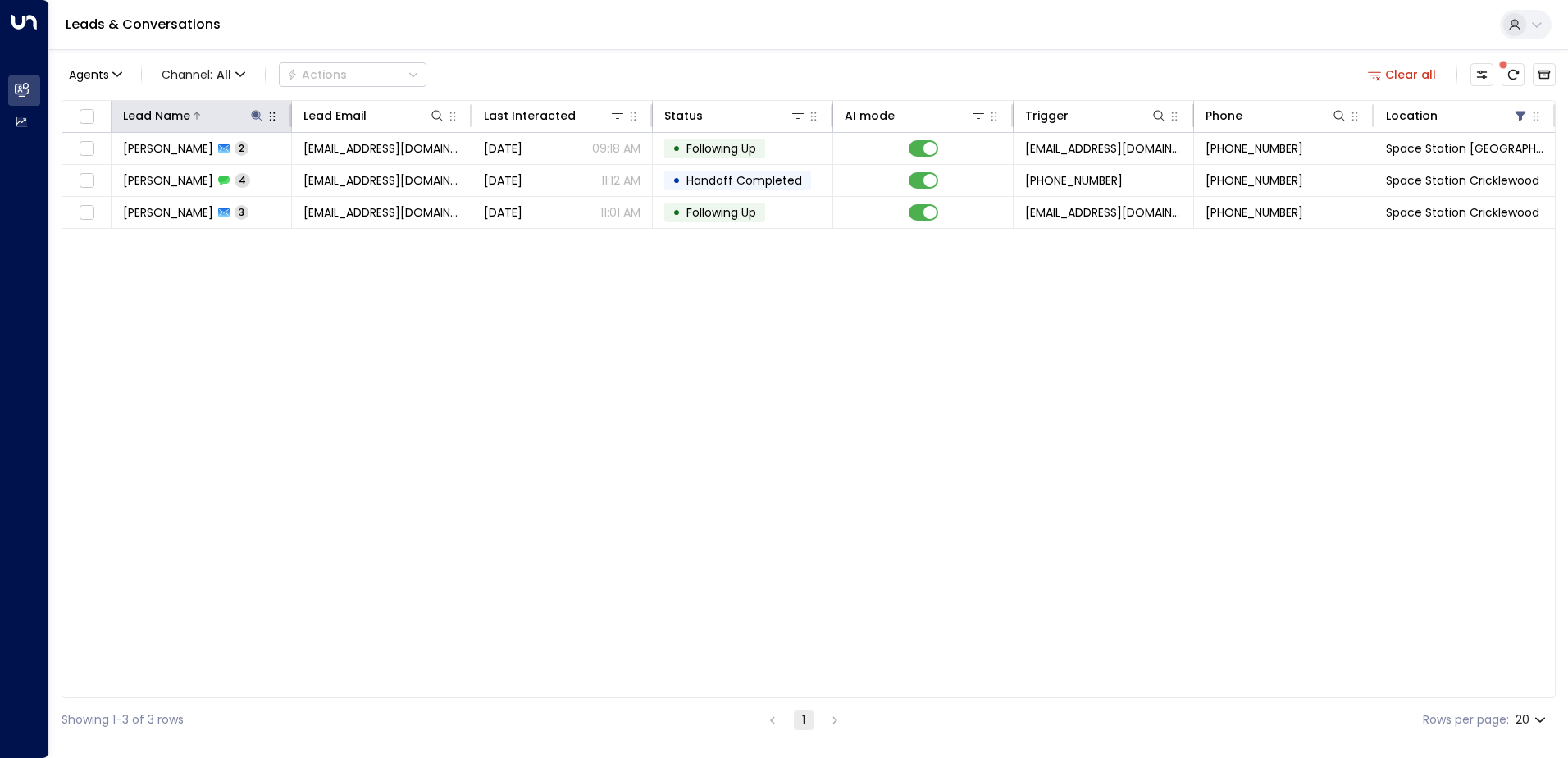
click at [251, 111] on icon at bounding box center [256, 115] width 13 height 13
click at [361, 174] on icon "button" at bounding box center [359, 175] width 13 height 13
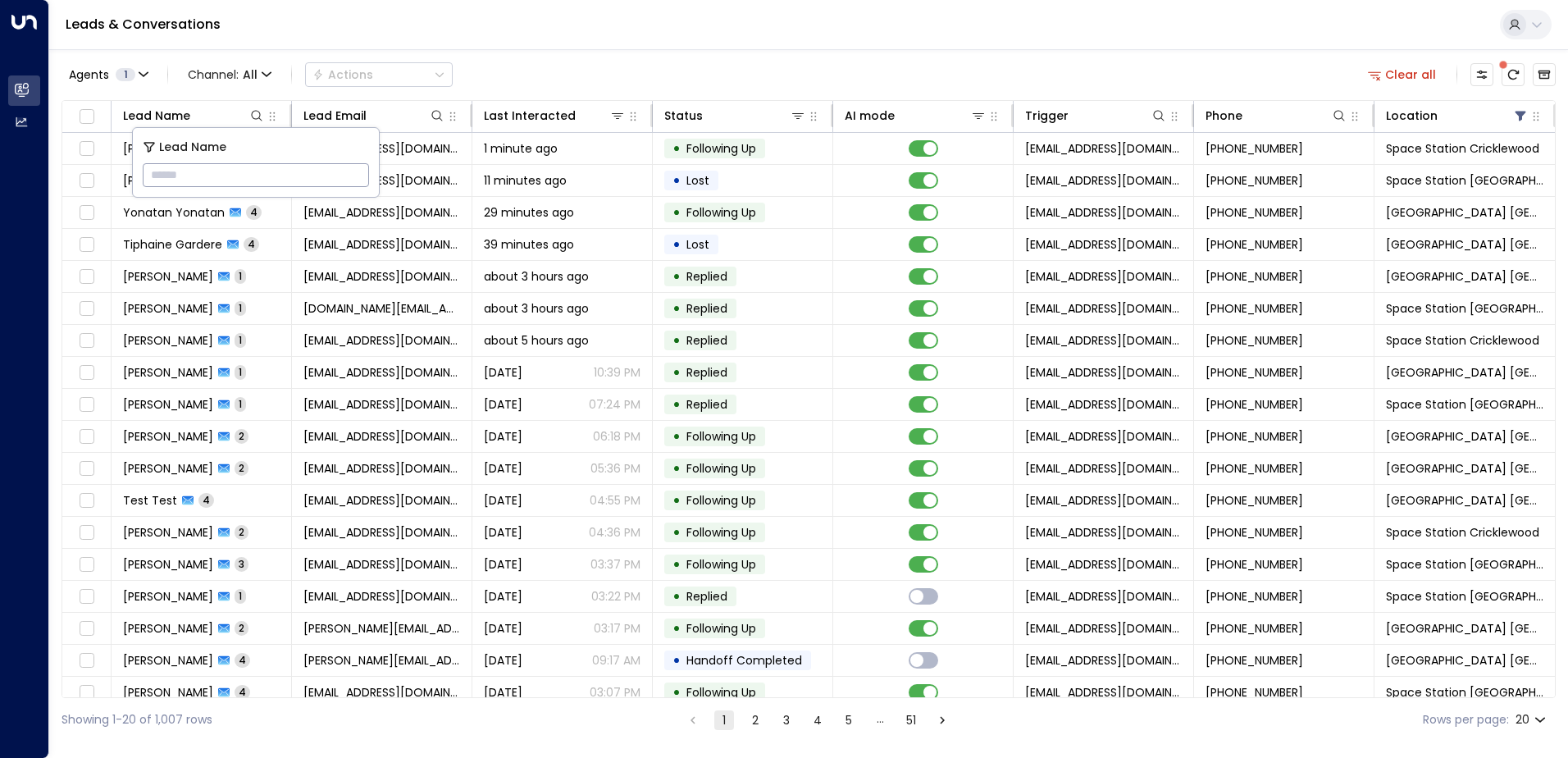
click at [361, 174] on input "text" at bounding box center [256, 175] width 226 height 31
type input "******"
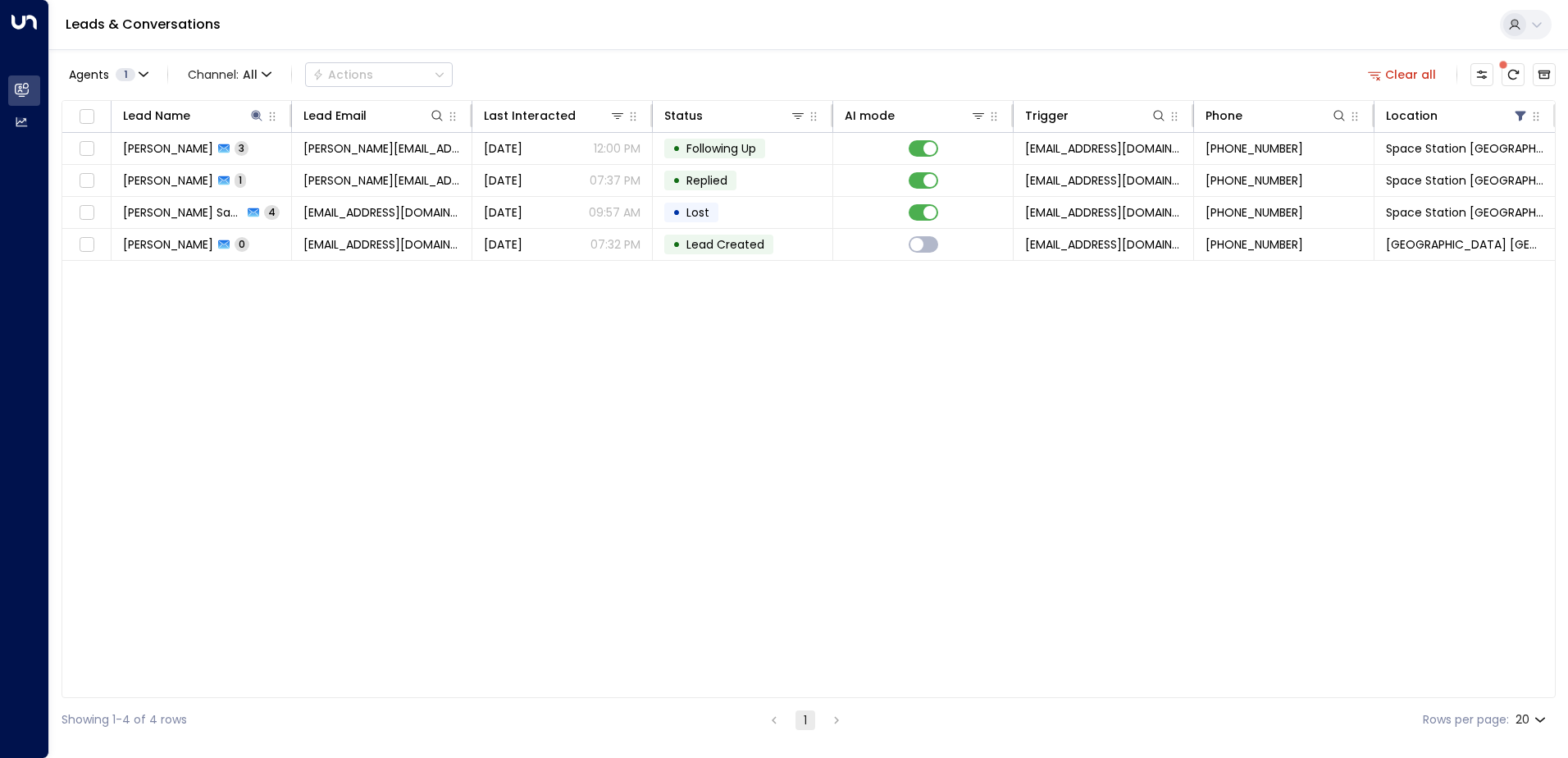
click at [541, 74] on div "Agents 1 Channel: All Actions Clear all" at bounding box center [808, 75] width 1494 height 35
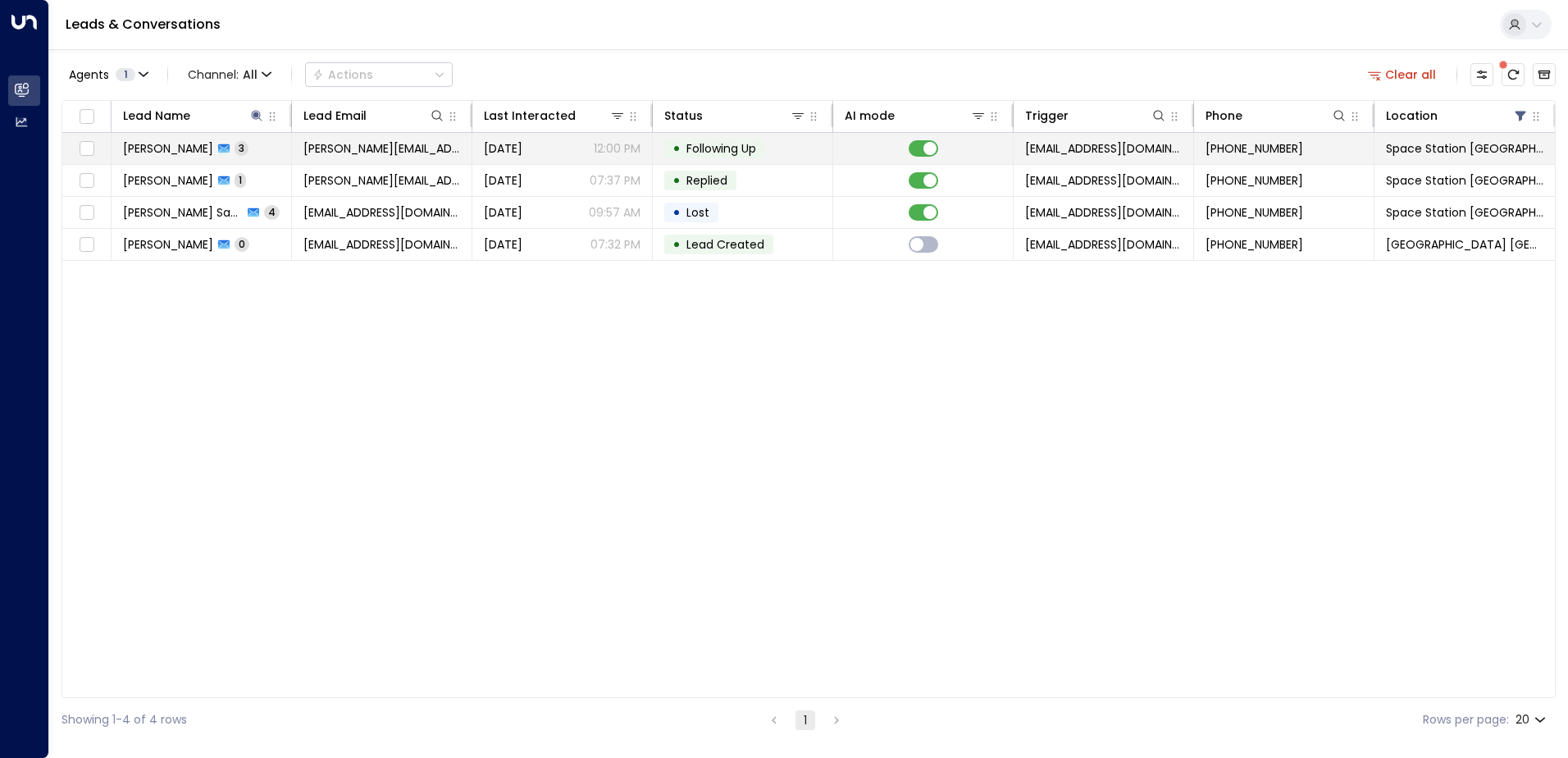
click at [191, 151] on span "[PERSON_NAME]" at bounding box center [168, 148] width 90 height 16
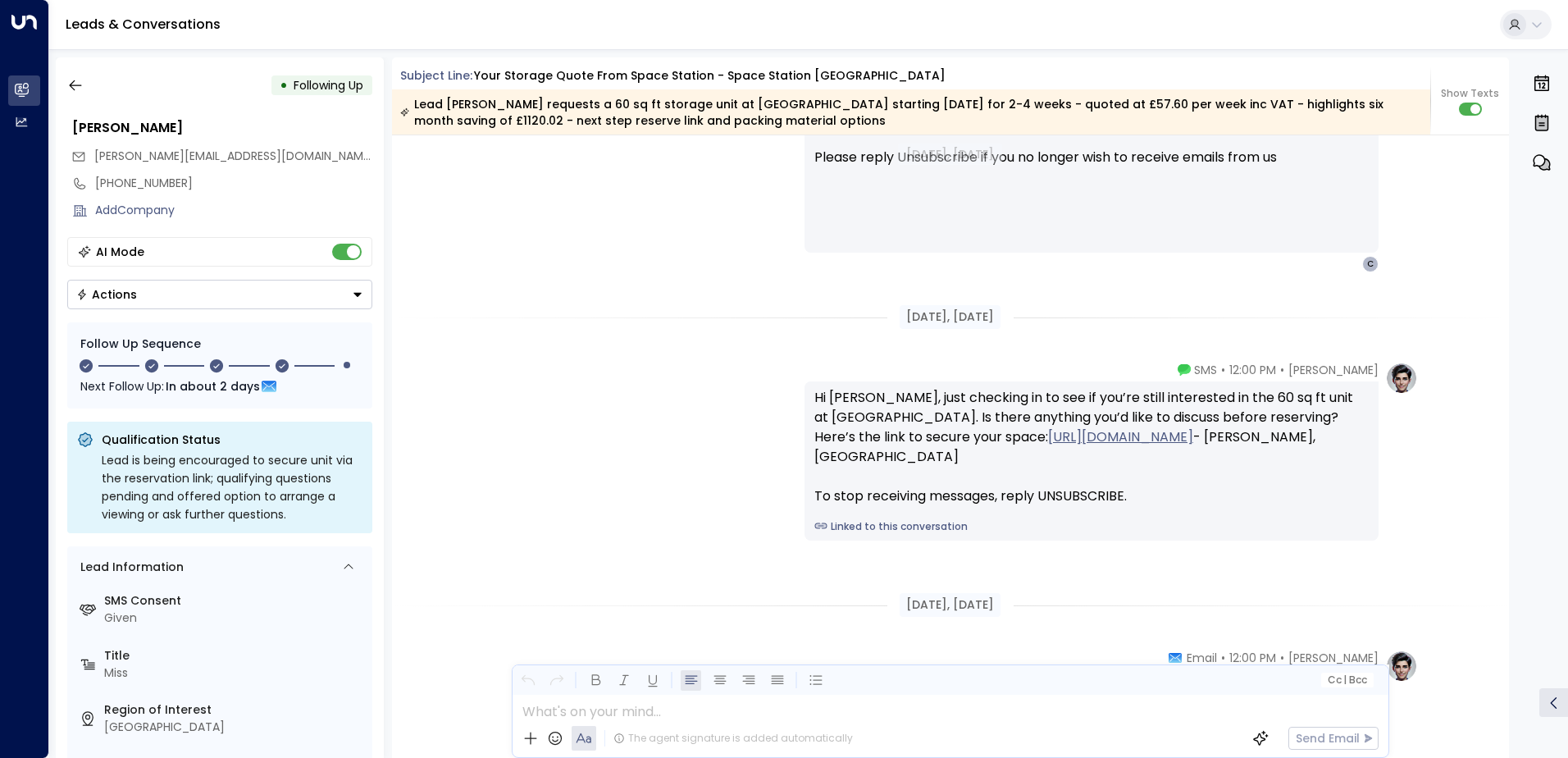
scroll to position [914, 0]
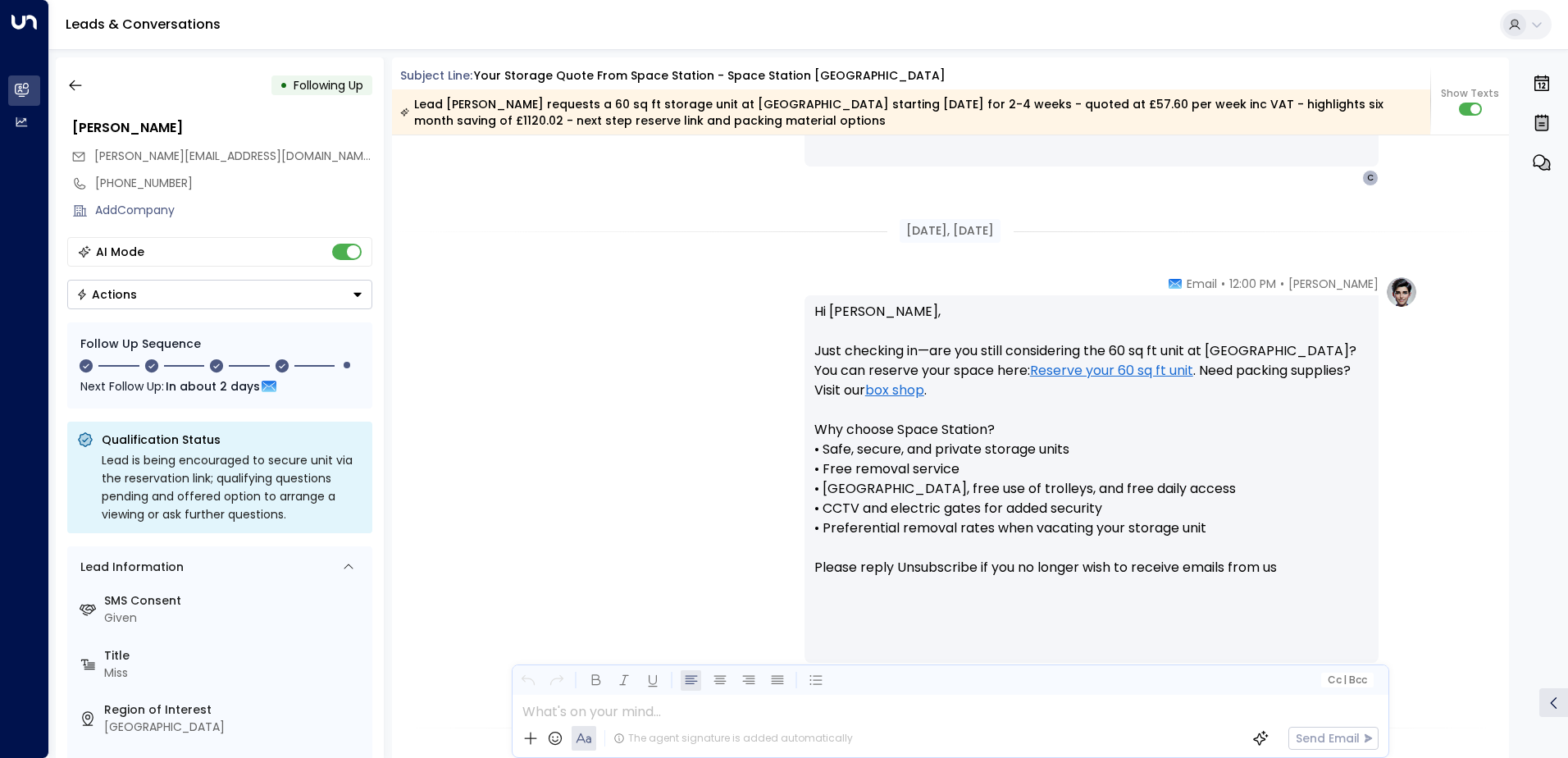
click at [357, 296] on icon "Button group with a nested menu" at bounding box center [358, 295] width 8 height 4
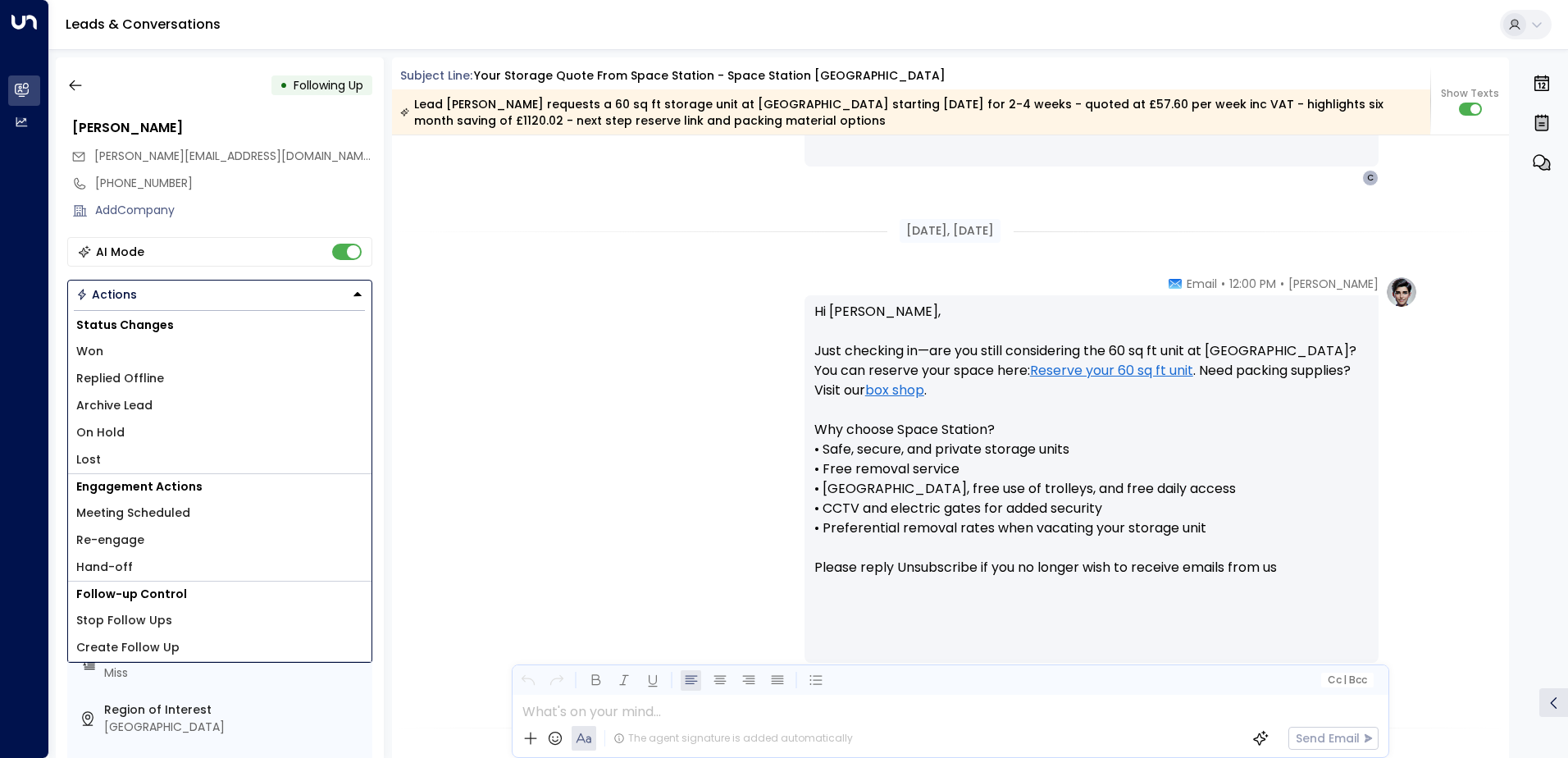
click at [178, 382] on li "Replied Offline" at bounding box center [219, 378] width 303 height 27
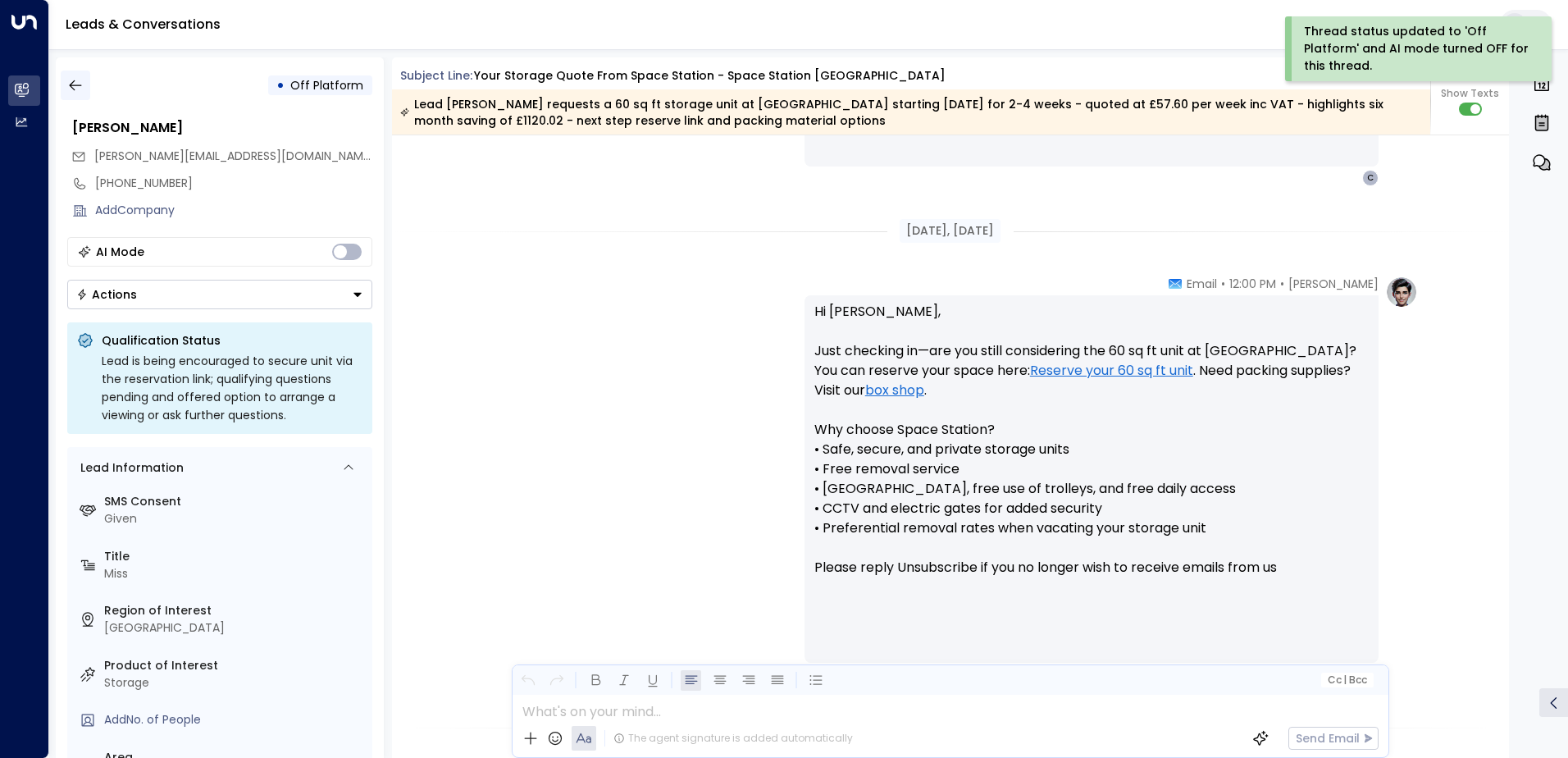
click at [77, 77] on icon "button" at bounding box center [75, 85] width 16 height 16
